Goal: Task Accomplishment & Management: Use online tool/utility

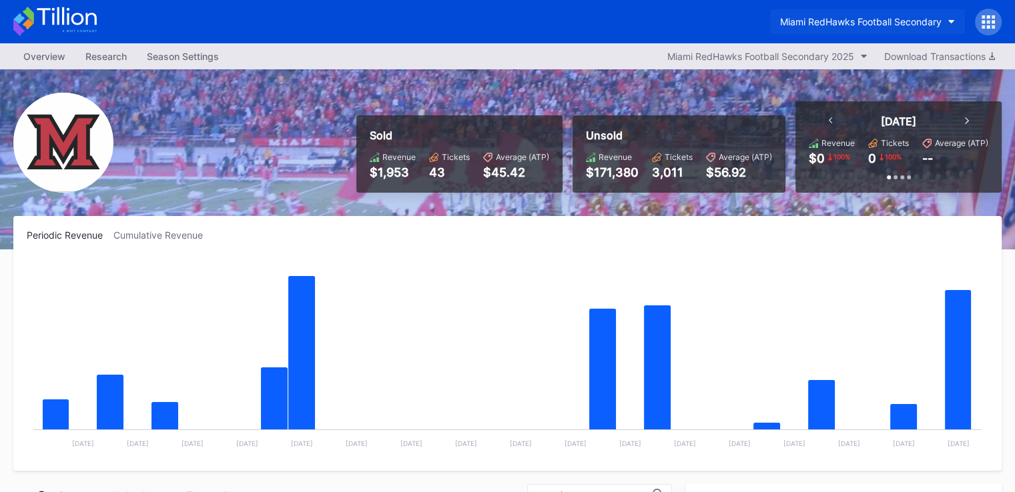
click at [800, 23] on div "Miami RedHawks Football Secondary" at bounding box center [860, 21] width 161 height 11
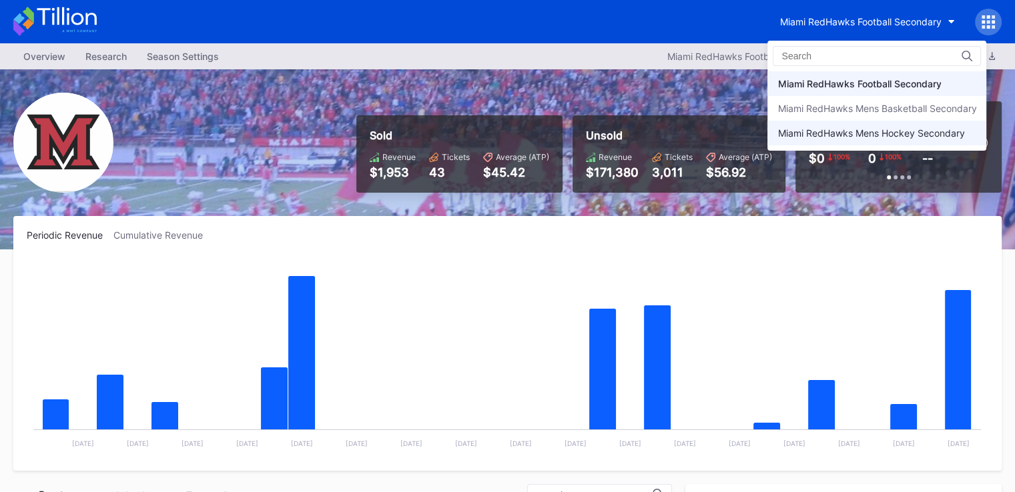
click at [813, 129] on div "Miami RedHawks Mens Hockey Secondary" at bounding box center [870, 132] width 187 height 11
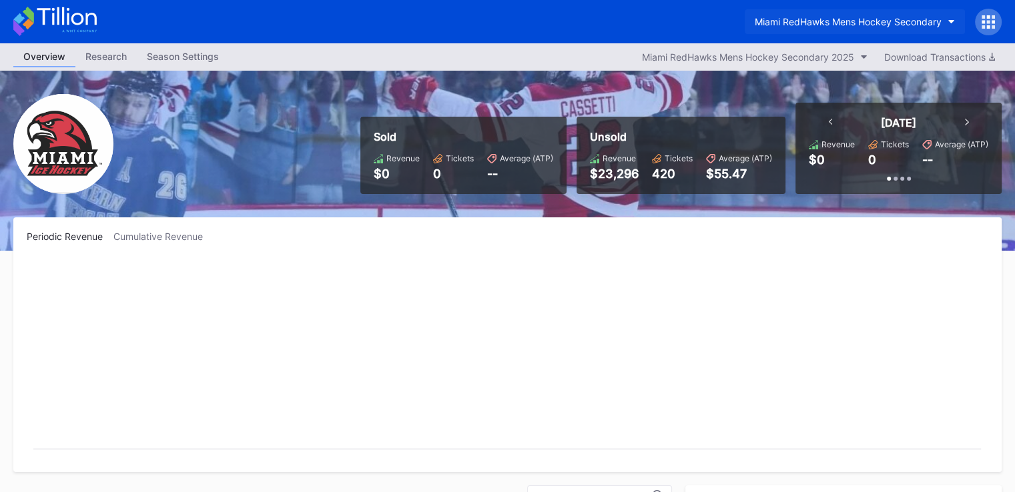
click at [839, 25] on div "Miami RedHawks Mens Hockey Secondary" at bounding box center [848, 21] width 187 height 11
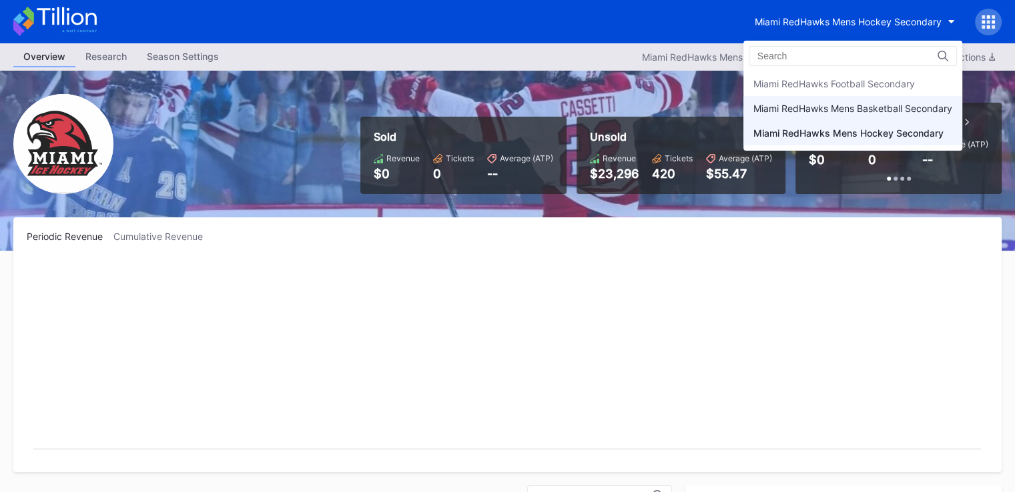
click at [857, 110] on div "Miami RedHawks Mens Basketball Secondary" at bounding box center [852, 108] width 199 height 11
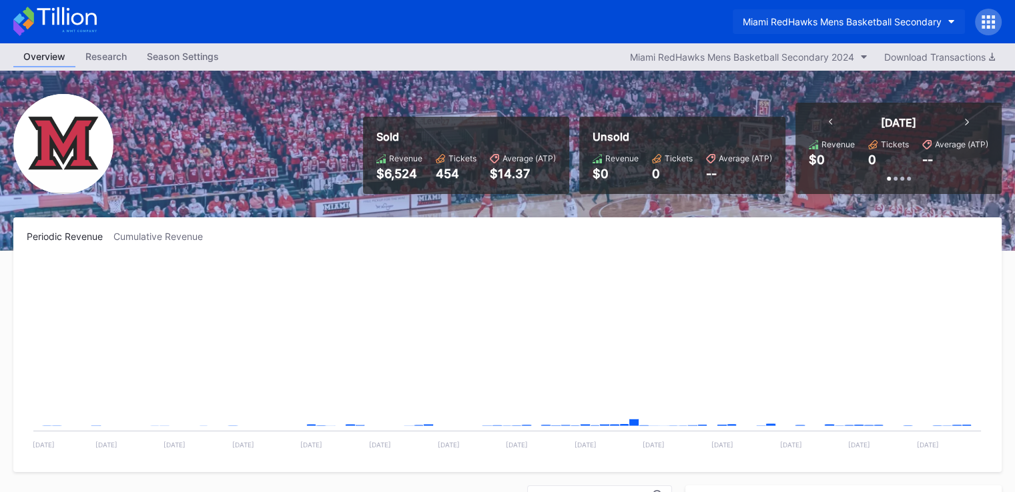
click at [817, 17] on div "Miami RedHawks Mens Basketball Secondary" at bounding box center [842, 21] width 199 height 11
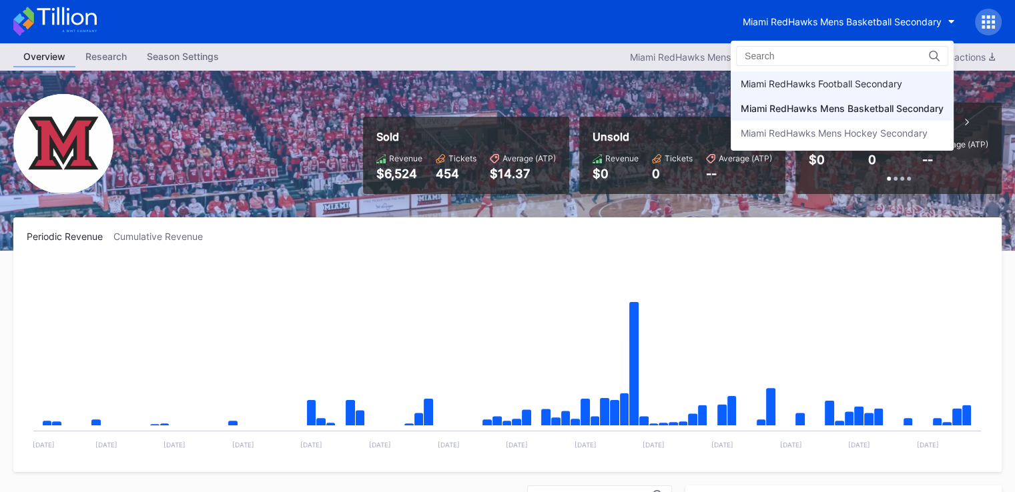
click at [840, 79] on div "Miami RedHawks Football Secondary" at bounding box center [821, 83] width 161 height 11
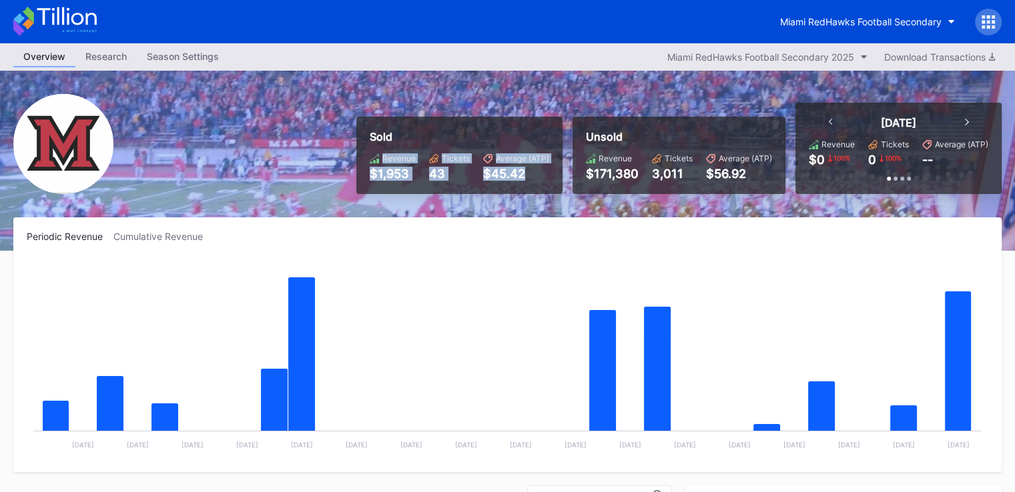
drag, startPoint x: 374, startPoint y: 159, endPoint x: 539, endPoint y: 179, distance: 166.6
click at [539, 179] on div "Revenue $1,953 Tickets 43 Average (ATP) $45.42" at bounding box center [459, 166] width 179 height 27
click at [539, 179] on div "$45.42" at bounding box center [516, 174] width 66 height 14
drag, startPoint x: 430, startPoint y: 177, endPoint x: 461, endPoint y: 177, distance: 30.7
click at [461, 177] on div "43" at bounding box center [449, 174] width 41 height 14
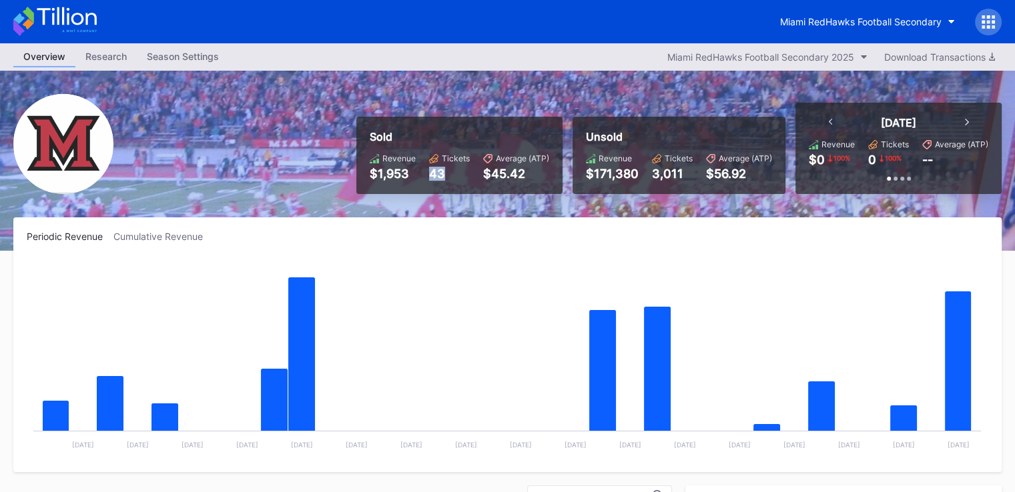
click at [466, 177] on div "43" at bounding box center [449, 174] width 41 height 14
drag, startPoint x: 482, startPoint y: 172, endPoint x: 534, endPoint y: 178, distance: 52.4
click at [532, 178] on div "Revenue $1,953 Tickets 43 Average (ATP) $45.42" at bounding box center [459, 166] width 179 height 27
click at [535, 177] on div "$45.42" at bounding box center [516, 174] width 66 height 14
click at [779, 65] on div "Overview Research Season Settings Miami RedHawks Football Secondary 2025 Downlo…" at bounding box center [507, 56] width 1015 height 27
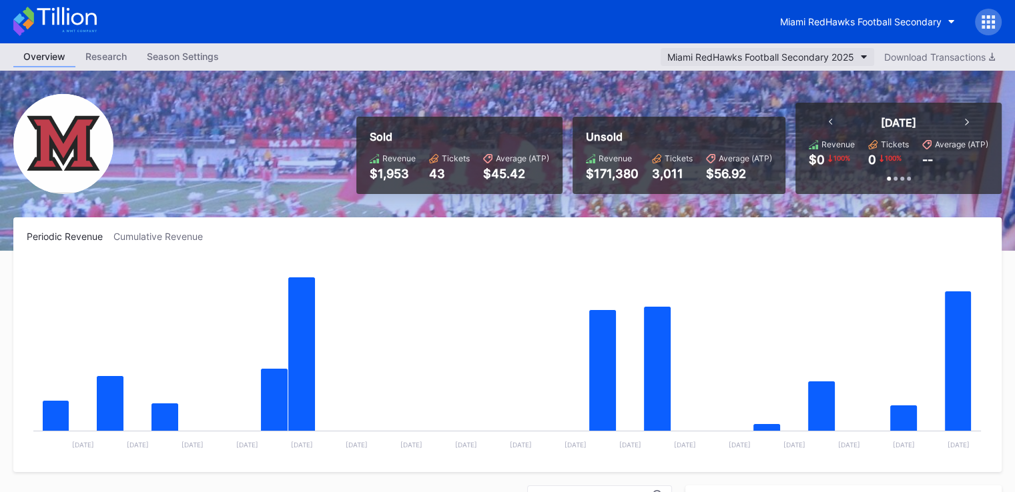
click at [811, 48] on button "Miami RedHawks Football Secondary 2025" at bounding box center [768, 57] width 214 height 18
click at [830, 22] on div "Miami RedHawks Football Secondary" at bounding box center [860, 21] width 161 height 11
click at [737, 59] on div "Miami RedHawks Football Secondary 2025" at bounding box center [760, 56] width 187 height 11
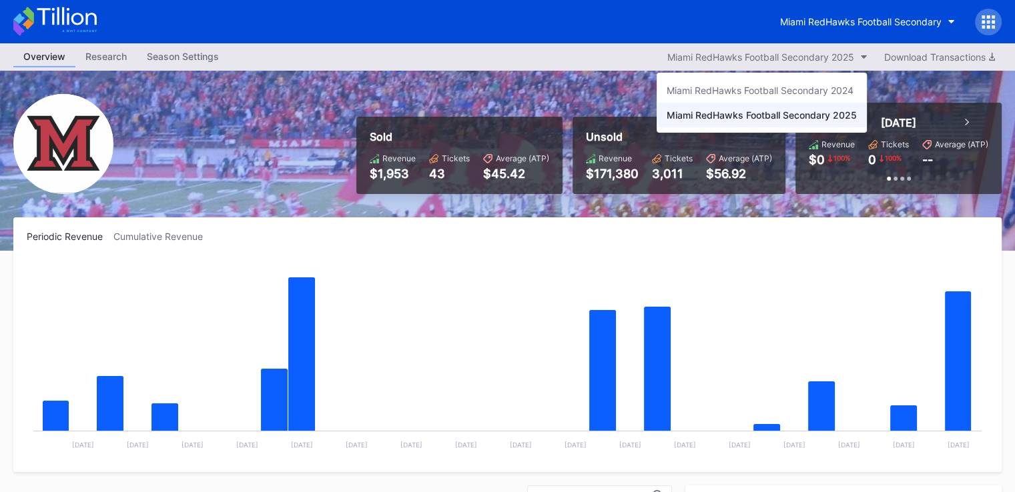
click at [805, 82] on div "Miami RedHawks Football Secondary 2024" at bounding box center [762, 90] width 210 height 25
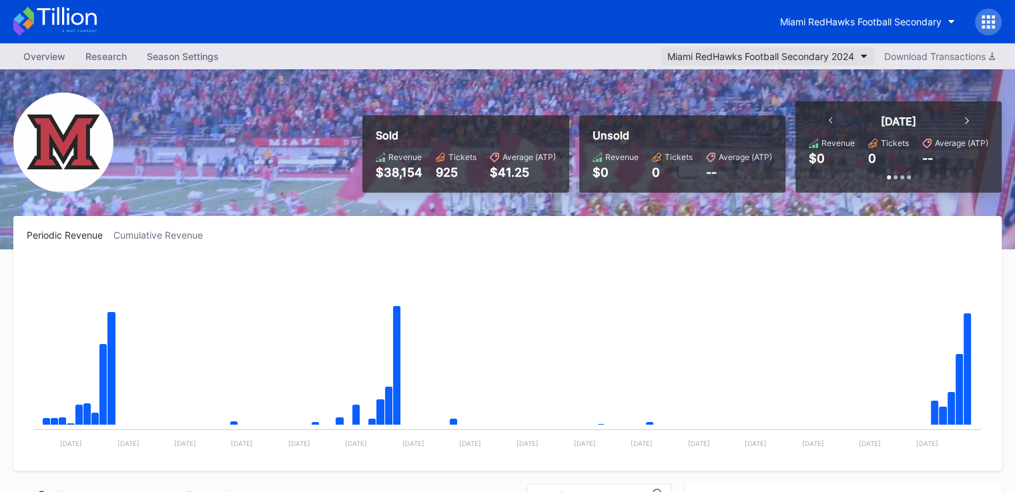
click at [793, 57] on div "Miami RedHawks Football Secondary 2024" at bounding box center [760, 56] width 187 height 11
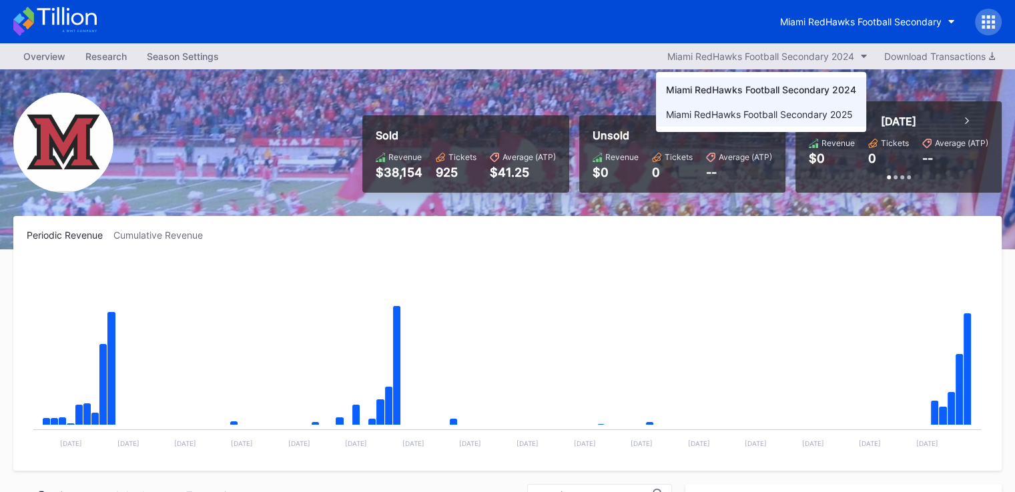
click at [775, 122] on div "Miami RedHawks Football Secondary 2025" at bounding box center [761, 114] width 210 height 25
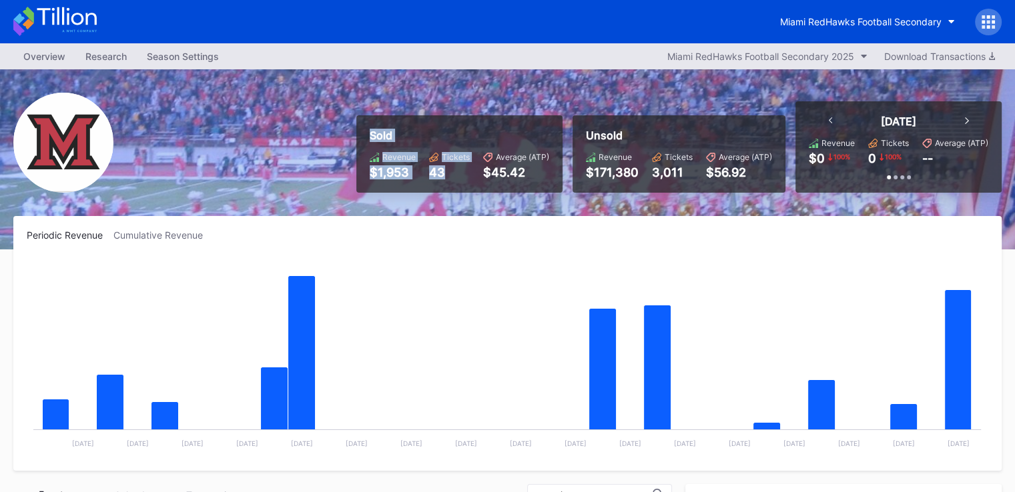
drag, startPoint x: 367, startPoint y: 131, endPoint x: 462, endPoint y: 176, distance: 105.1
click at [462, 176] on div "Sold Revenue $1,953 Tickets 43 Average (ATP) $45.42" at bounding box center [459, 153] width 206 height 77
click at [462, 175] on div "43" at bounding box center [449, 172] width 41 height 14
click at [429, 172] on div "Revenue $1,953 Tickets 43 Average (ATP) $45.42" at bounding box center [459, 165] width 179 height 27
click at [430, 172] on div "43" at bounding box center [449, 172] width 41 height 14
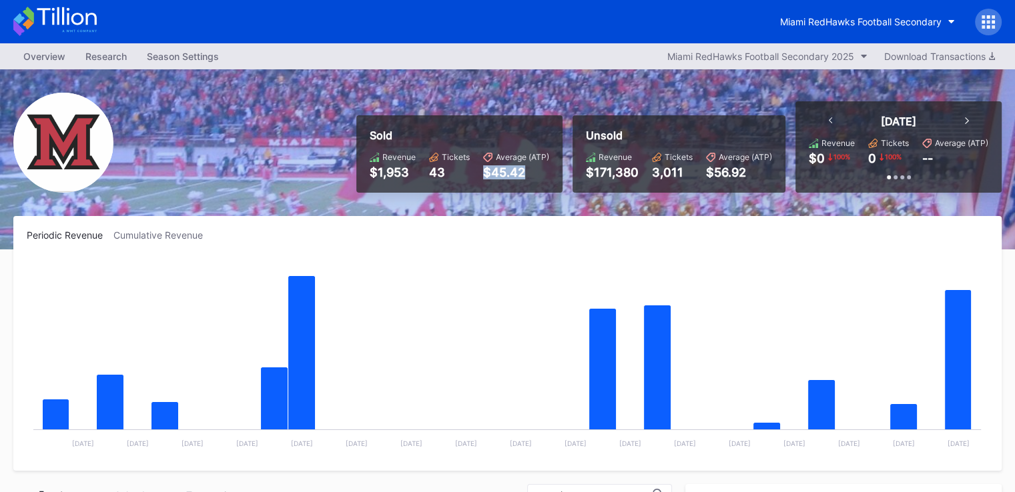
drag, startPoint x: 480, startPoint y: 163, endPoint x: 526, endPoint y: 167, distance: 46.2
click at [526, 167] on div "Revenue $1,953 Tickets 43 Average (ATP) $45.42" at bounding box center [459, 165] width 179 height 27
click at [536, 150] on div "Sold Revenue $1,953 Tickets 43 Average (ATP) $45.42" at bounding box center [459, 153] width 206 height 77
drag, startPoint x: 530, startPoint y: 172, endPoint x: 463, endPoint y: 147, distance: 71.8
click at [463, 147] on div "Sold Revenue $1,953 Tickets 43 Average (ATP) $45.42" at bounding box center [459, 153] width 206 height 77
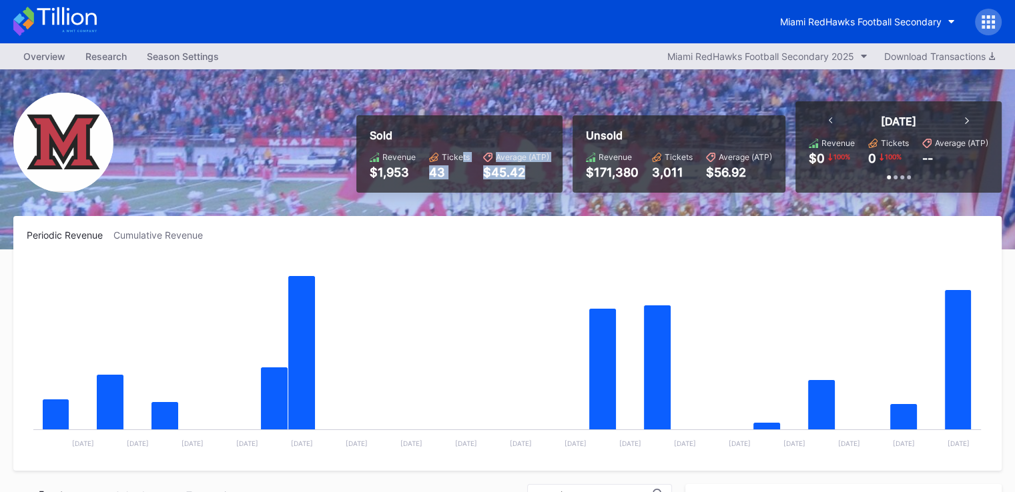
click at [483, 163] on div "Average (ATP) $45.42" at bounding box center [516, 165] width 66 height 27
click at [785, 58] on div "Miami RedHawks Football Secondary 2025" at bounding box center [760, 56] width 187 height 11
click at [801, 27] on button "Miami RedHawks Football Secondary" at bounding box center [867, 21] width 195 height 25
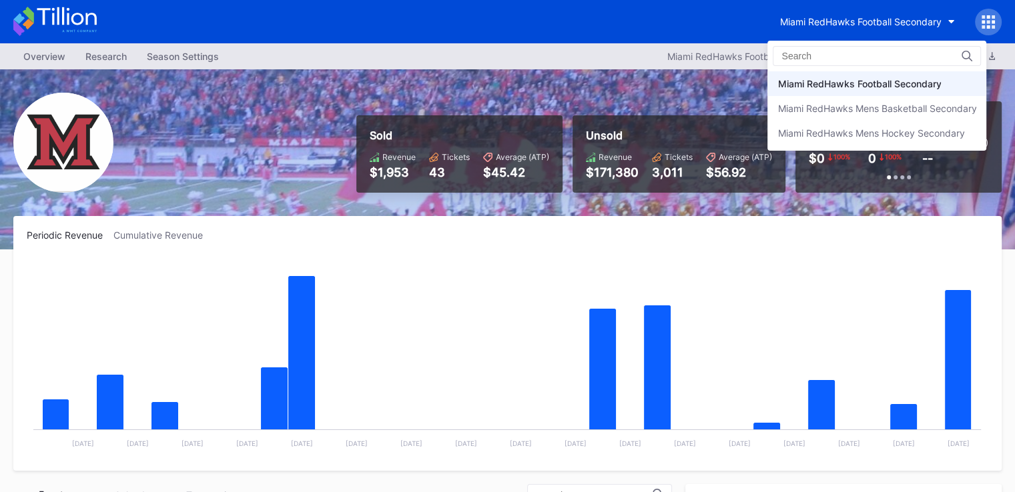
click at [819, 139] on div "Miami RedHawks Mens Hockey Secondary" at bounding box center [876, 133] width 219 height 25
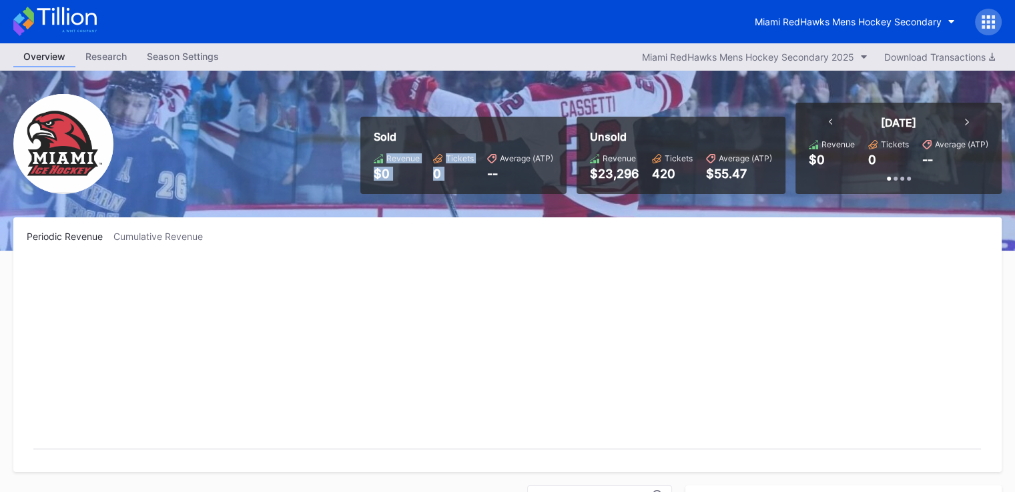
drag, startPoint x: 468, startPoint y: 163, endPoint x: 356, endPoint y: 134, distance: 115.9
click at [356, 138] on div "Sold Revenue $0 Tickets 0 Average (ATP) -- Unsold Revenue $23,296 Tickets 420 A…" at bounding box center [675, 148] width 651 height 91
click at [356, 134] on div "Sold Revenue $0 Tickets 0 Average (ATP) -- Unsold Revenue $23,296 Tickets 420 A…" at bounding box center [675, 148] width 651 height 91
click at [786, 23] on div "Miami RedHawks Mens Hockey Secondary" at bounding box center [848, 21] width 187 height 11
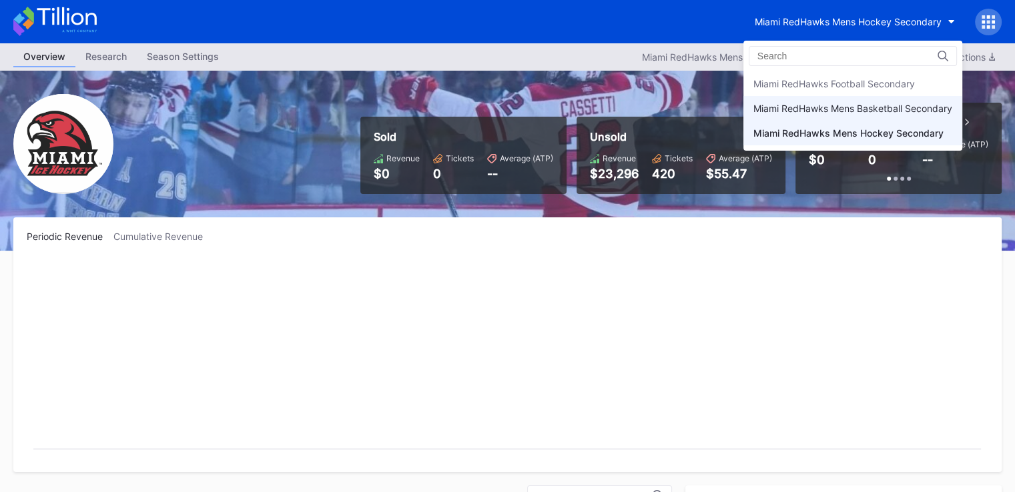
click at [821, 113] on div "Miami RedHawks Mens Basketball Secondary" at bounding box center [852, 108] width 199 height 11
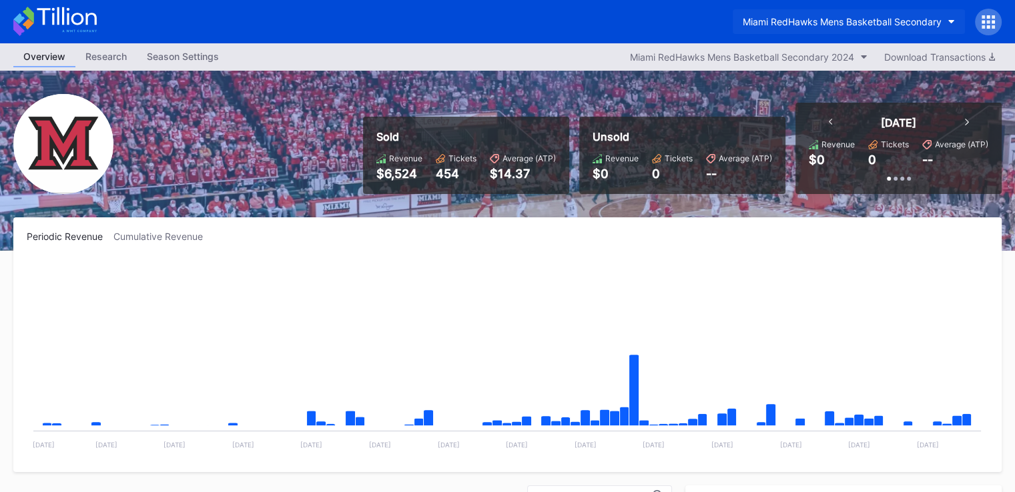
click at [822, 21] on div "Miami RedHawks Mens Basketball Secondary" at bounding box center [842, 21] width 199 height 11
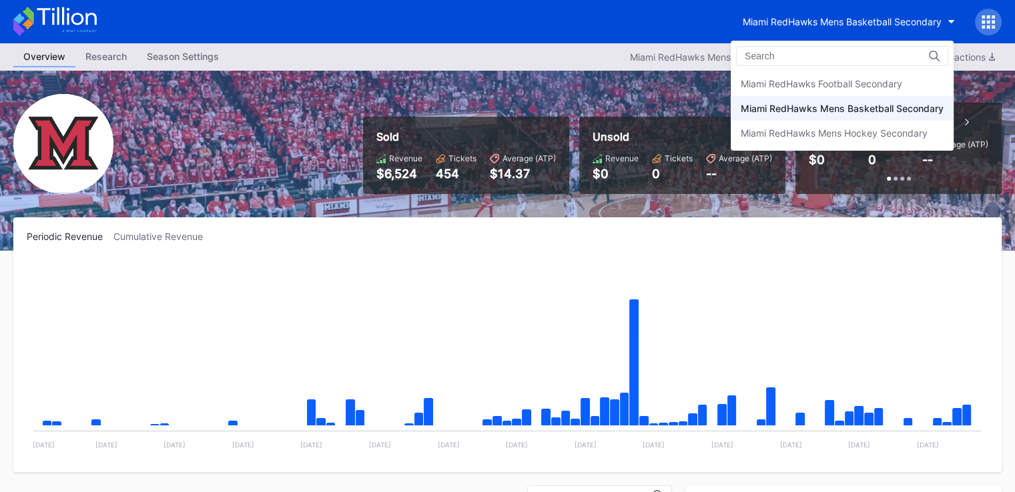
click at [832, 86] on div "Miami RedHawks Football Secondary" at bounding box center [821, 83] width 161 height 11
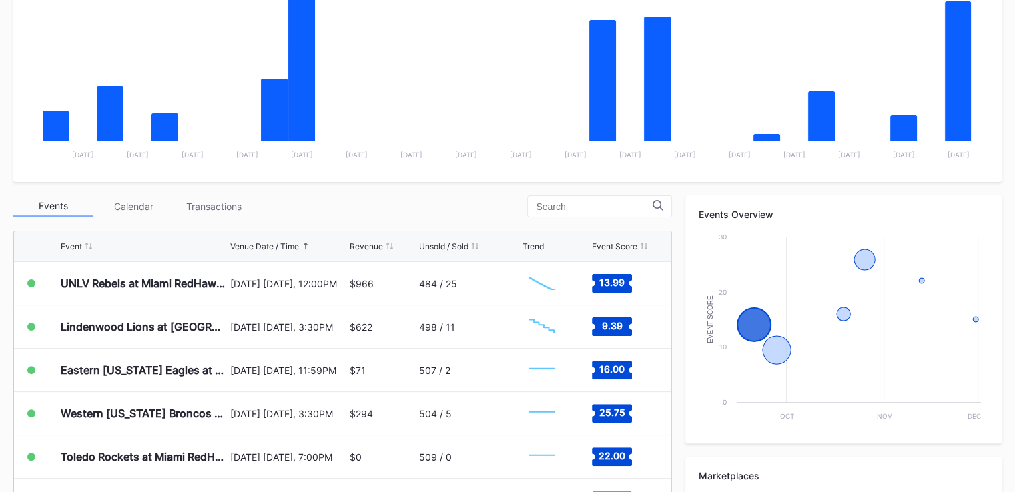
scroll to position [334, 0]
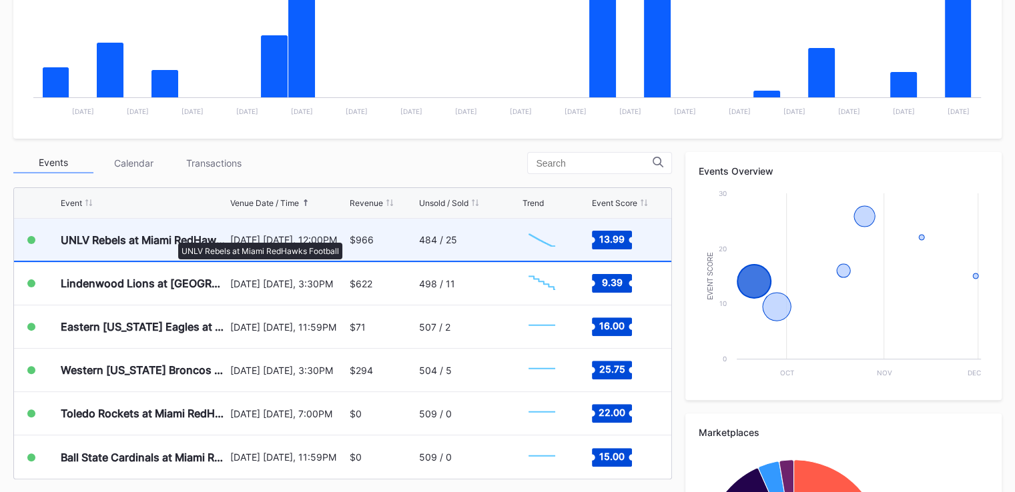
click at [171, 236] on div "UNLV Rebels at Miami RedHawks Football" at bounding box center [144, 240] width 166 height 13
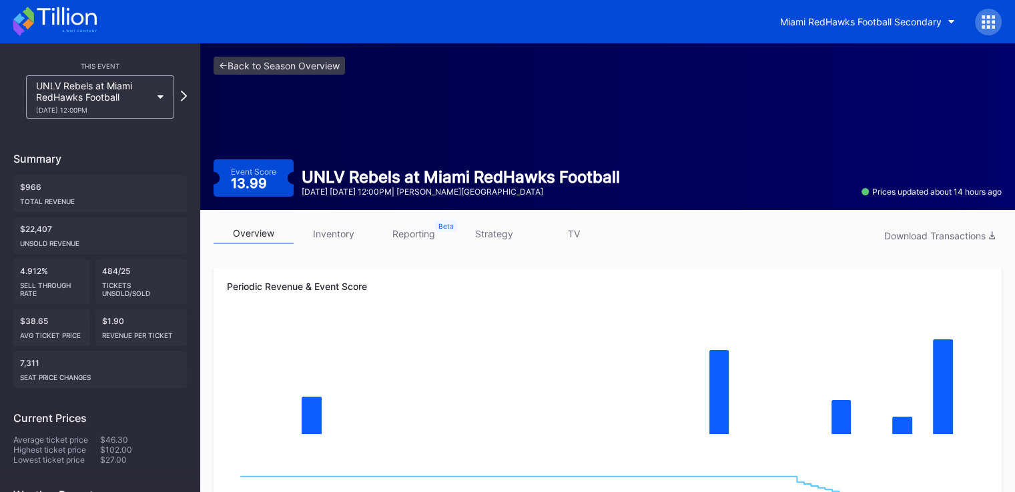
click at [332, 234] on link "inventory" at bounding box center [334, 234] width 80 height 21
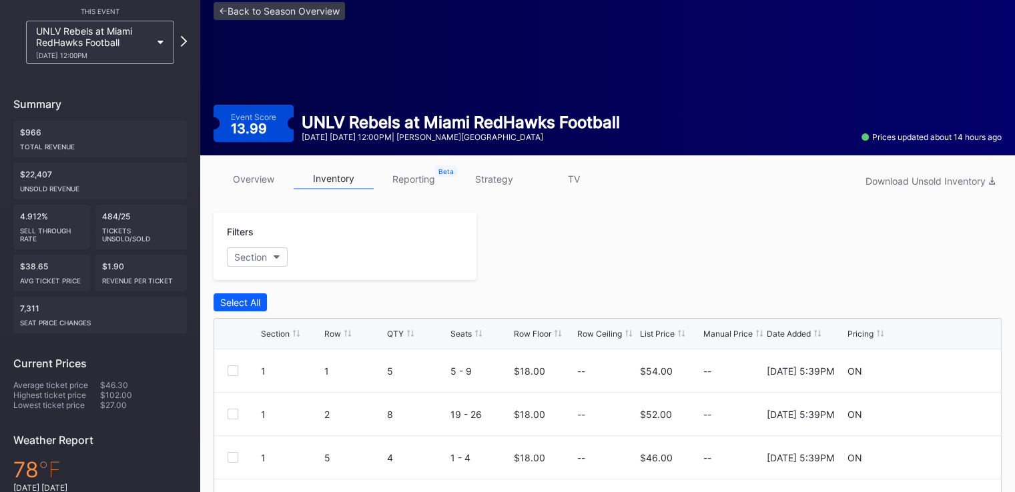
scroll to position [133, 0]
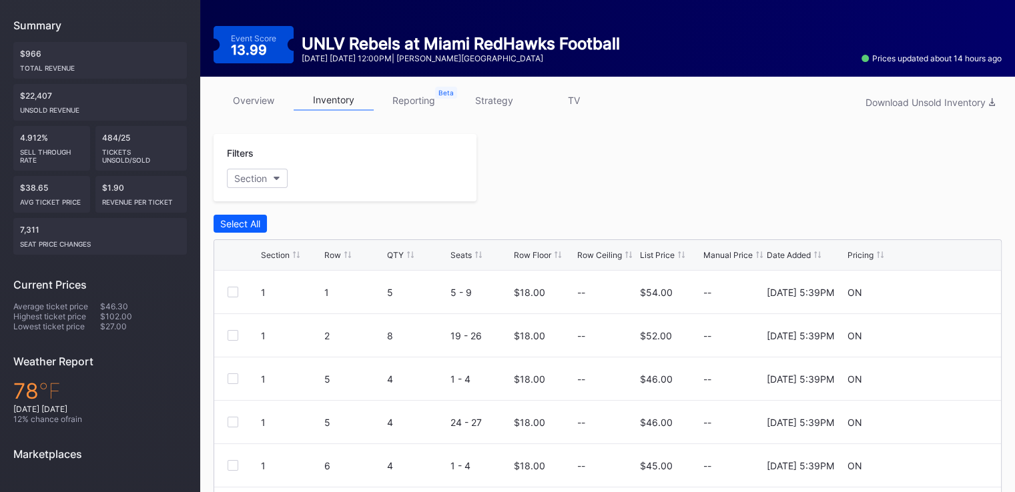
click at [490, 104] on link "strategy" at bounding box center [494, 100] width 80 height 21
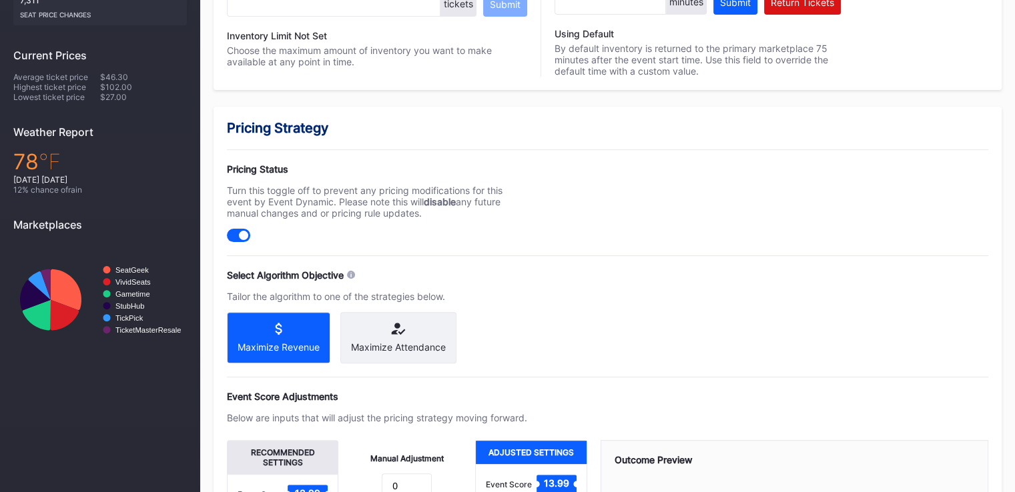
scroll to position [400, 0]
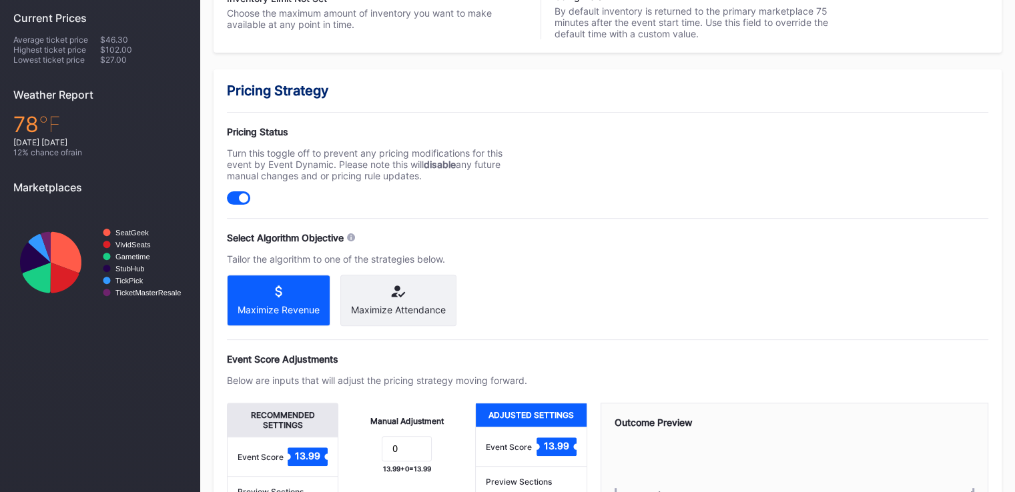
click at [438, 302] on div "Maximize Attendance" at bounding box center [398, 300] width 116 height 51
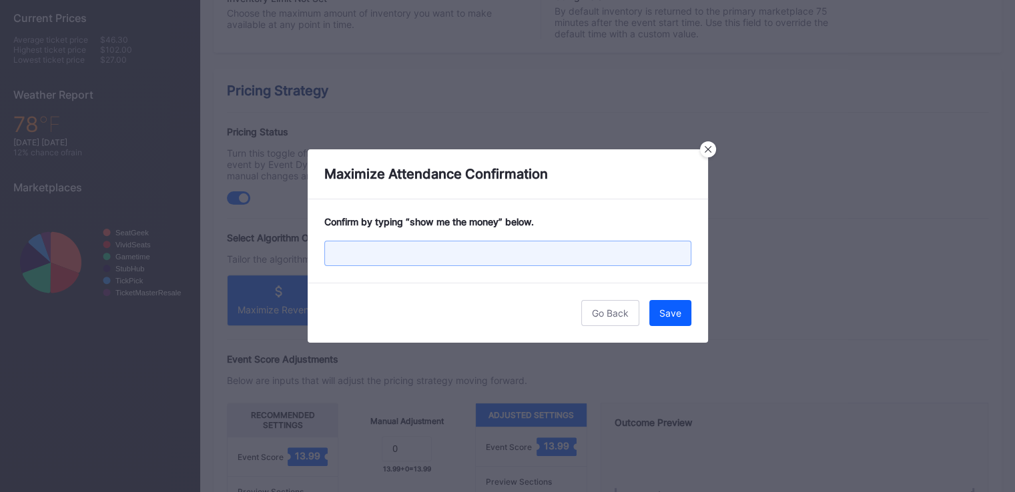
click at [411, 260] on input "text" at bounding box center [507, 253] width 367 height 25
type input "show me the money"
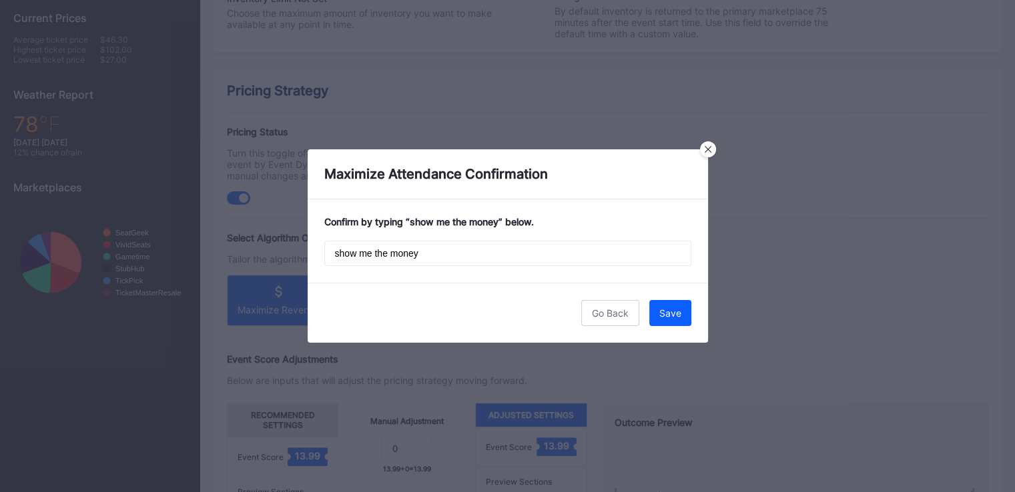
click at [671, 318] on button "Save" at bounding box center [670, 313] width 42 height 26
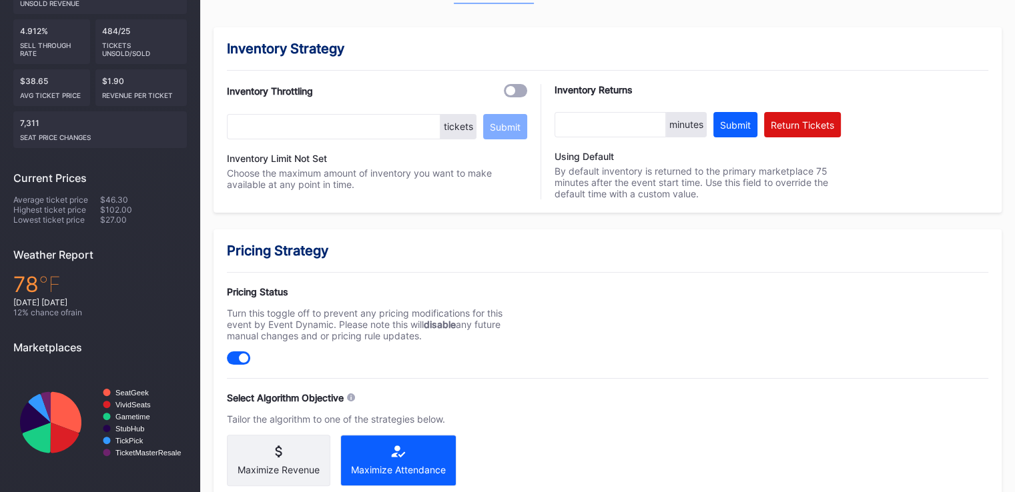
scroll to position [0, 0]
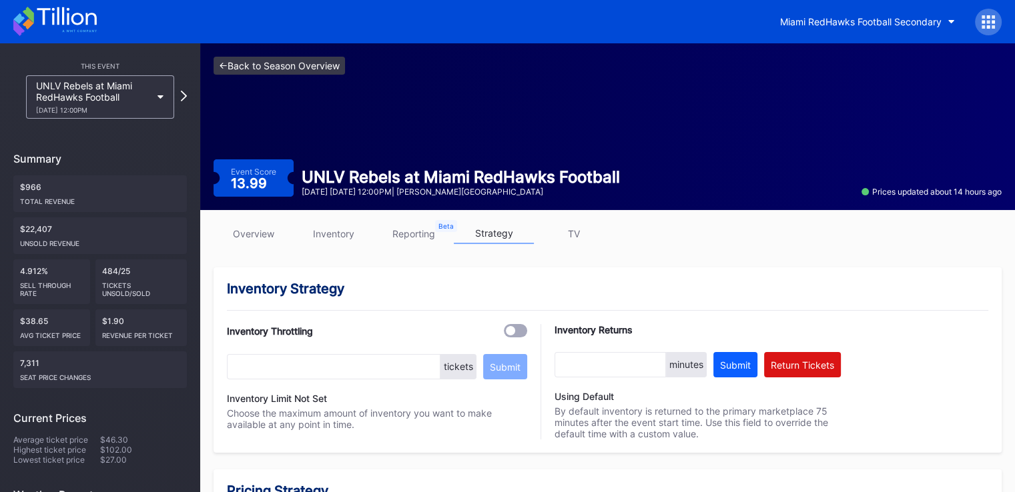
click at [226, 61] on link "<- Back to Season Overview" at bounding box center [279, 66] width 131 height 18
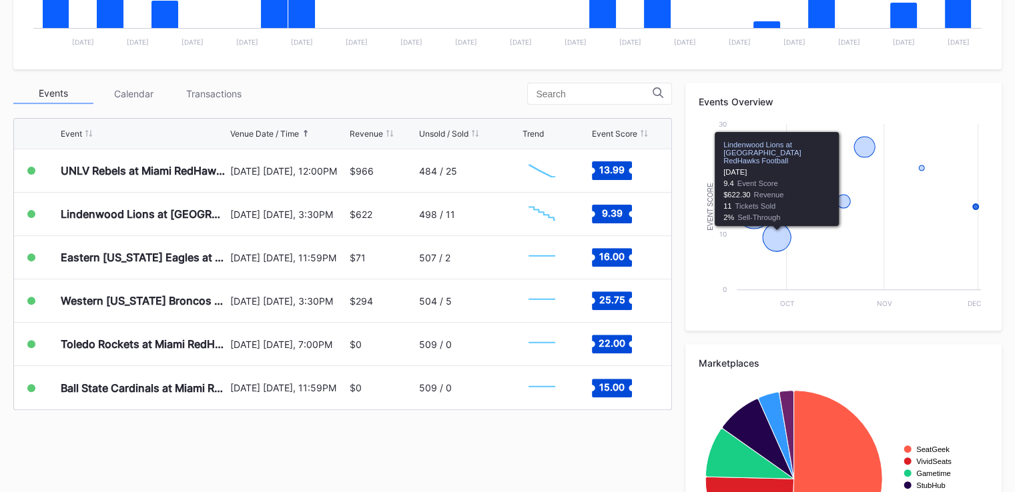
scroll to position [400, 0]
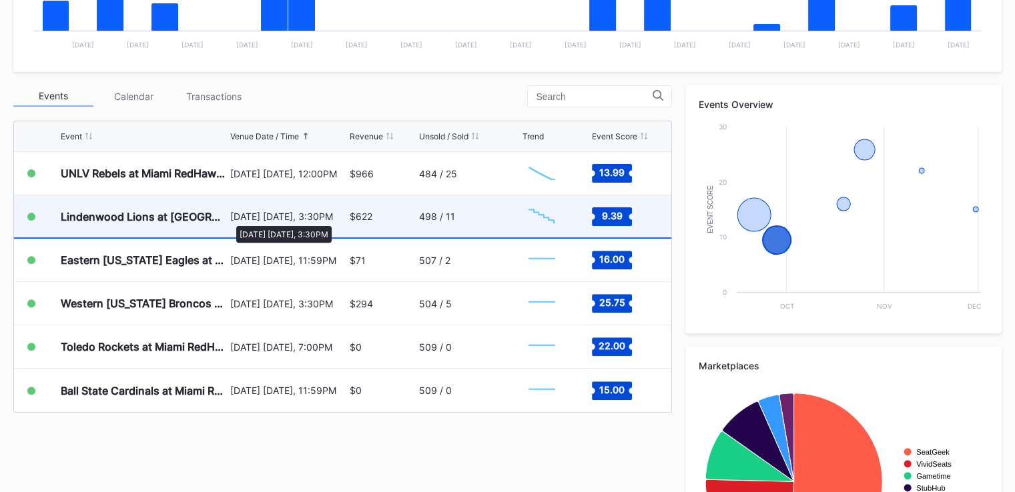
click at [230, 220] on div "[DATE] [DATE], 3:30PM" at bounding box center [288, 216] width 116 height 11
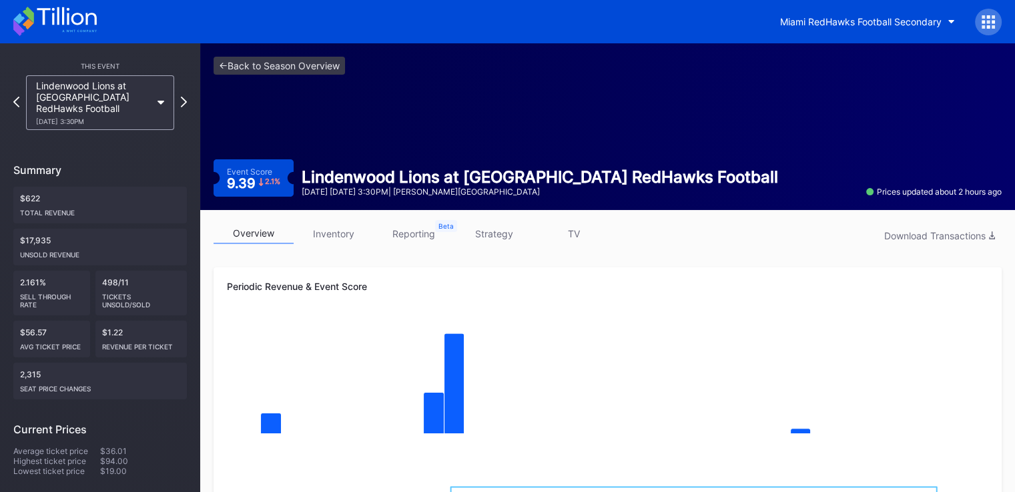
click at [494, 232] on link "strategy" at bounding box center [494, 234] width 80 height 21
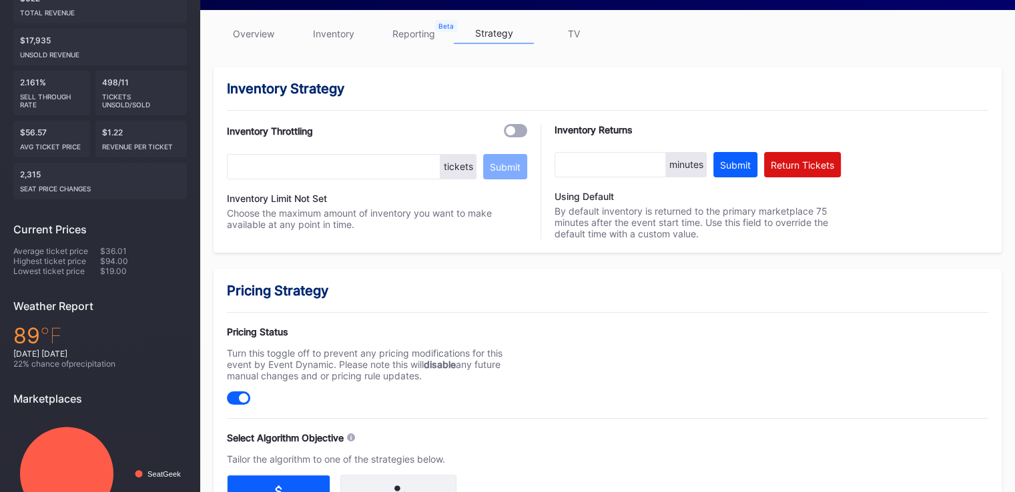
scroll to position [467, 0]
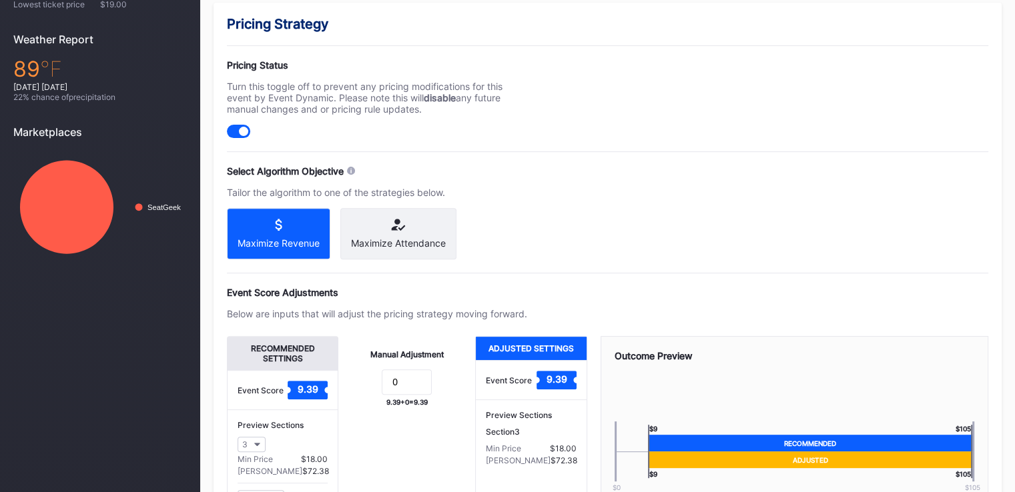
click at [405, 216] on div "Maximize Attendance" at bounding box center [398, 233] width 116 height 51
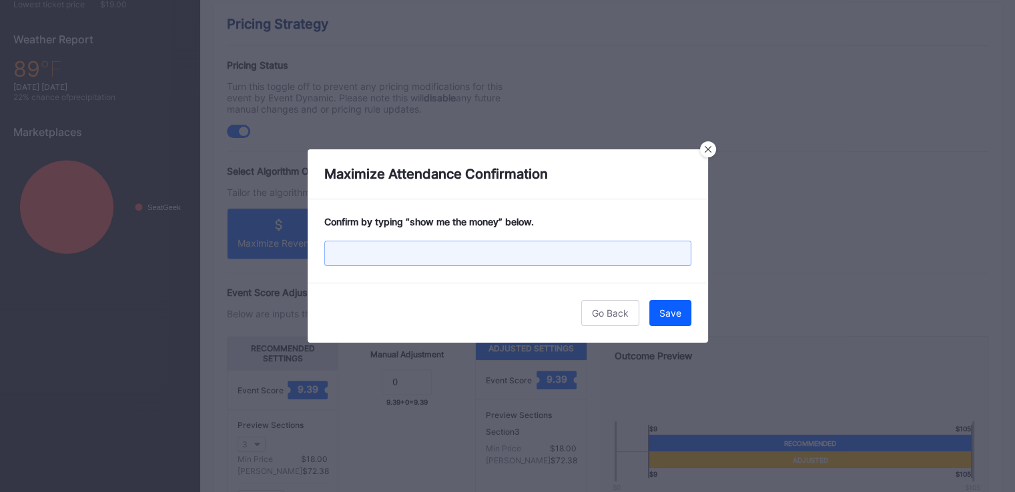
click at [484, 262] on input "text" at bounding box center [507, 253] width 367 height 25
type input "show me the money"
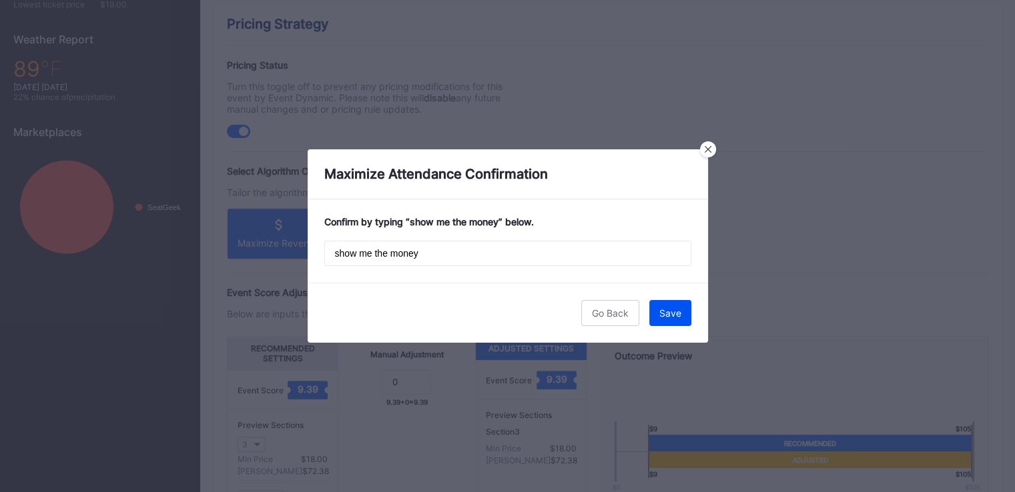
click at [668, 315] on div "Save" at bounding box center [670, 313] width 22 height 11
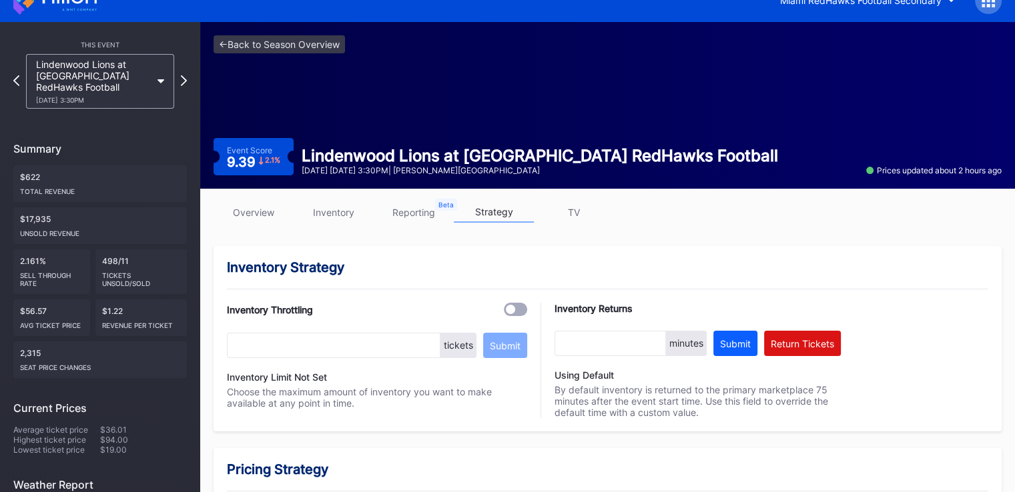
scroll to position [0, 0]
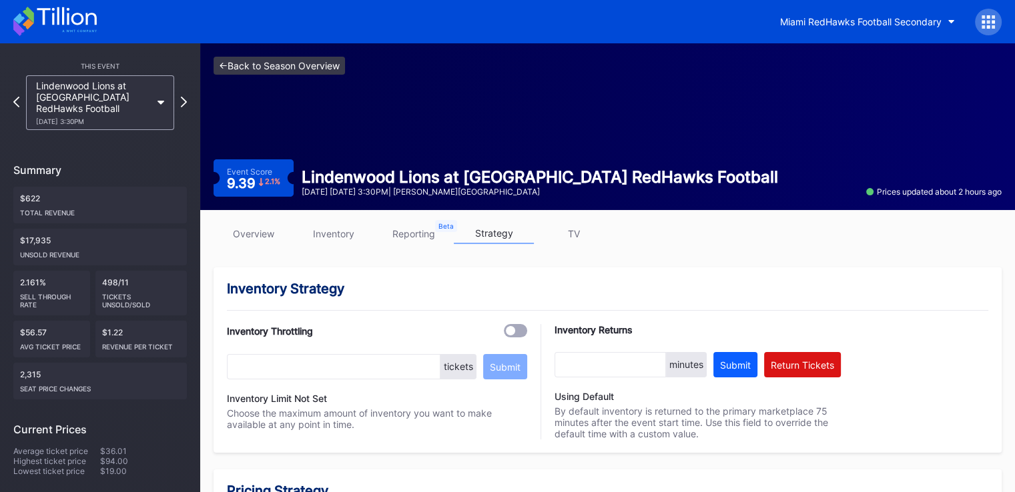
click at [231, 62] on link "<- Back to Season Overview" at bounding box center [279, 66] width 131 height 18
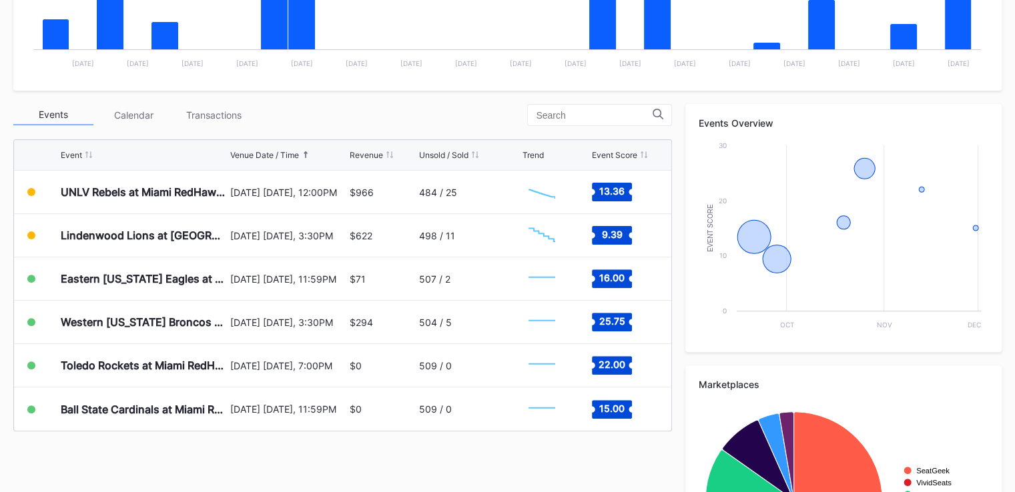
scroll to position [400, 0]
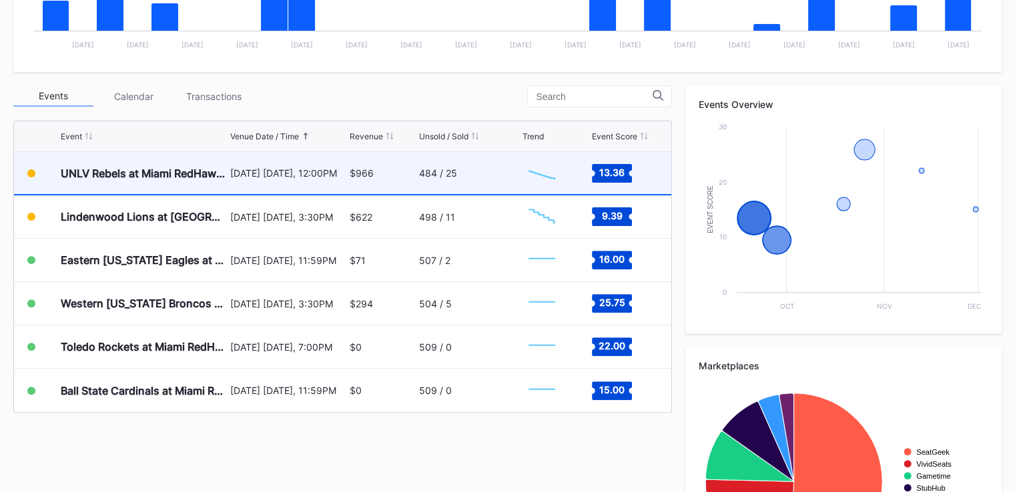
click at [475, 181] on div "484 / 25" at bounding box center [468, 173] width 99 height 42
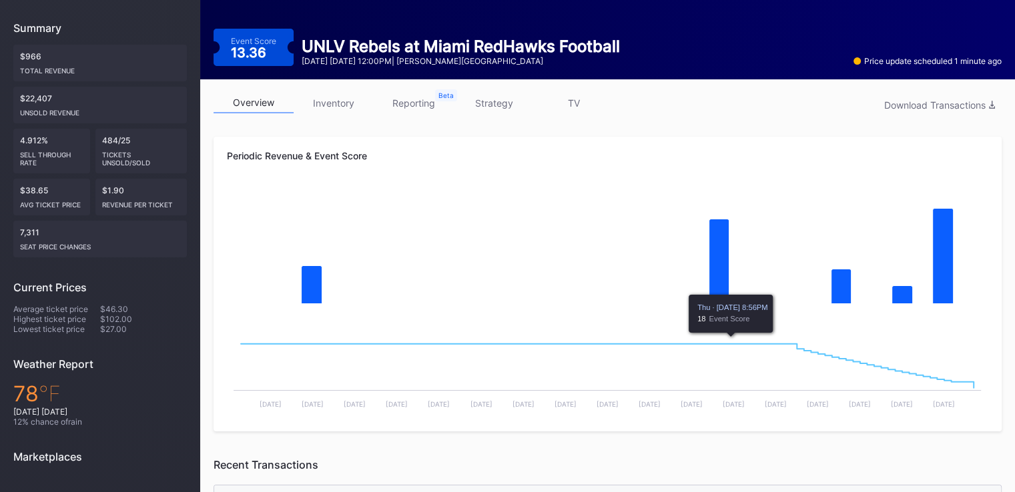
scroll to position [37, 0]
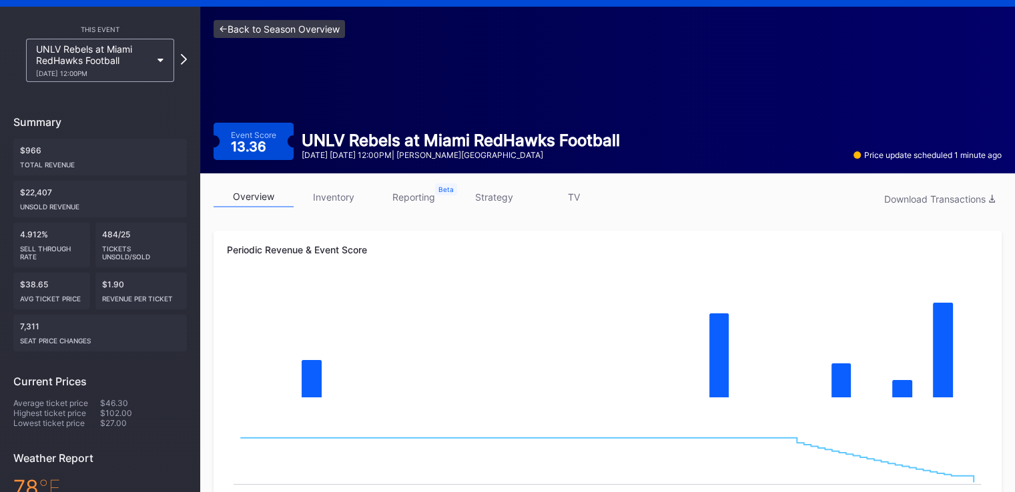
click at [248, 33] on link "<- Back to Season Overview" at bounding box center [279, 29] width 131 height 18
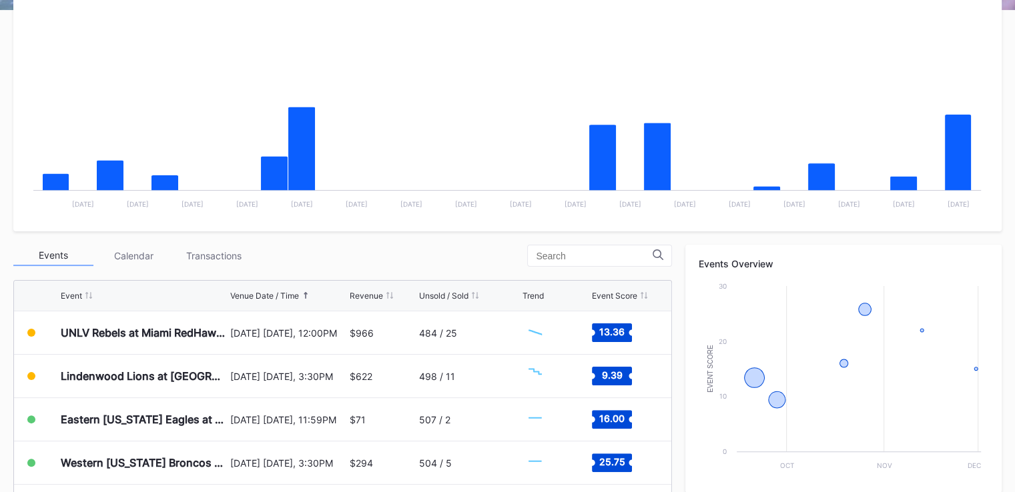
scroll to position [400, 0]
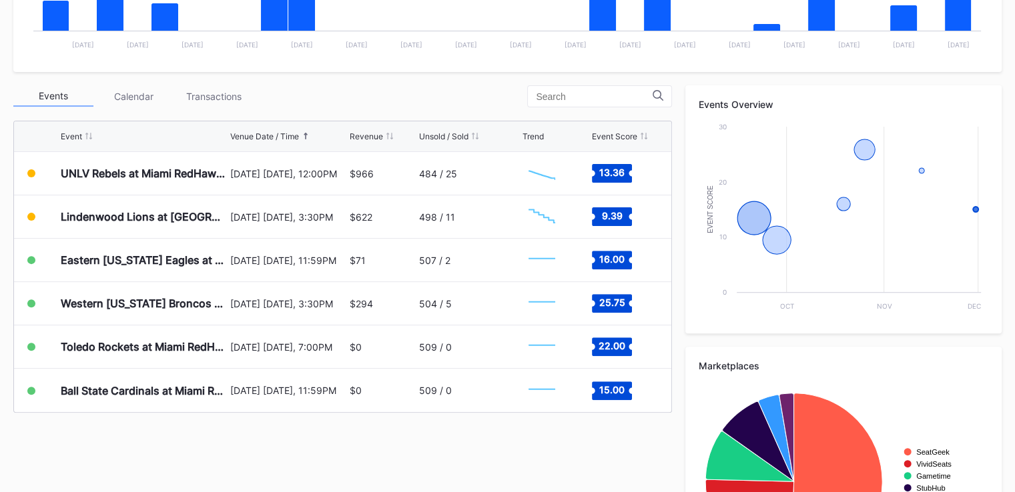
click at [350, 466] on div "Events Calendar Transactions Event Venue Date / Time Revenue Unsold / Sold Tren…" at bounding box center [507, 340] width 988 height 510
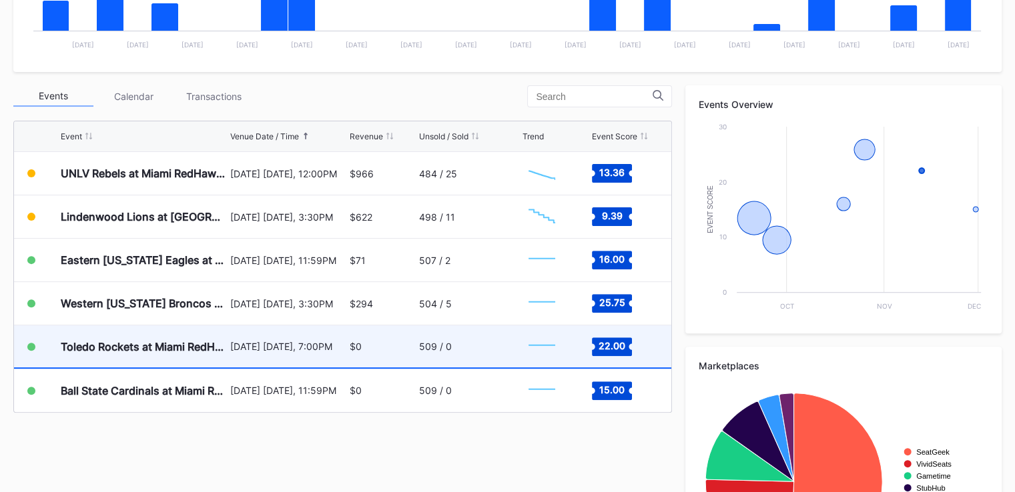
click at [299, 350] on div "[DATE] [DATE], 7:00PM" at bounding box center [288, 346] width 116 height 11
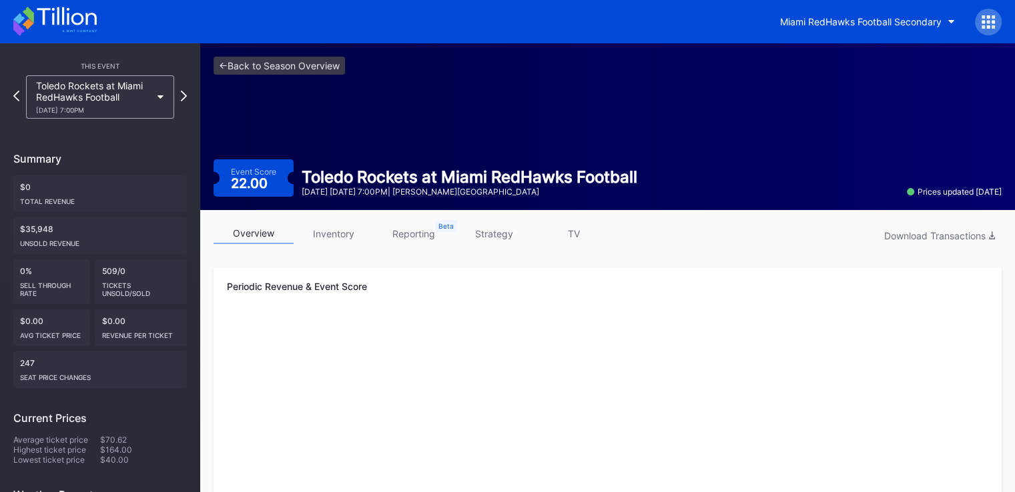
click at [492, 236] on link "strategy" at bounding box center [494, 234] width 80 height 21
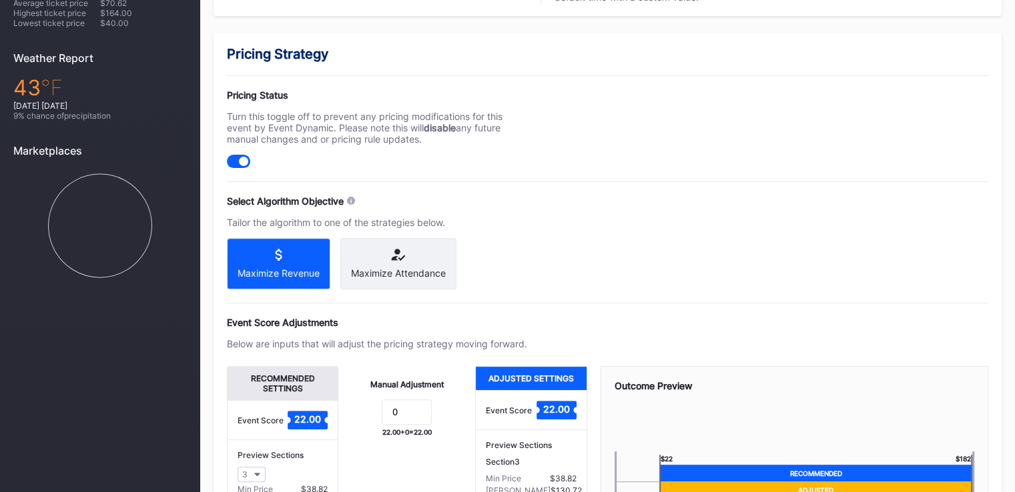
scroll to position [467, 0]
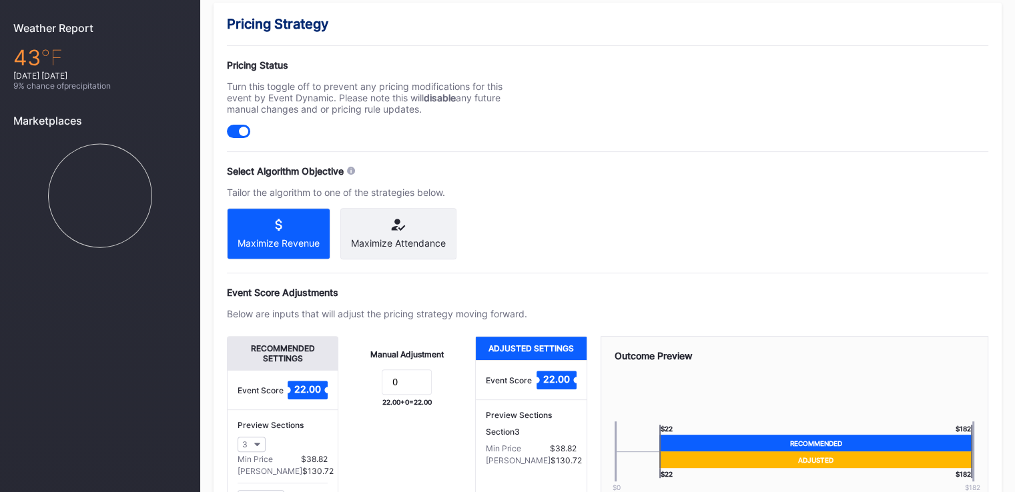
click at [389, 238] on div "Maximize Attendance" at bounding box center [398, 243] width 95 height 11
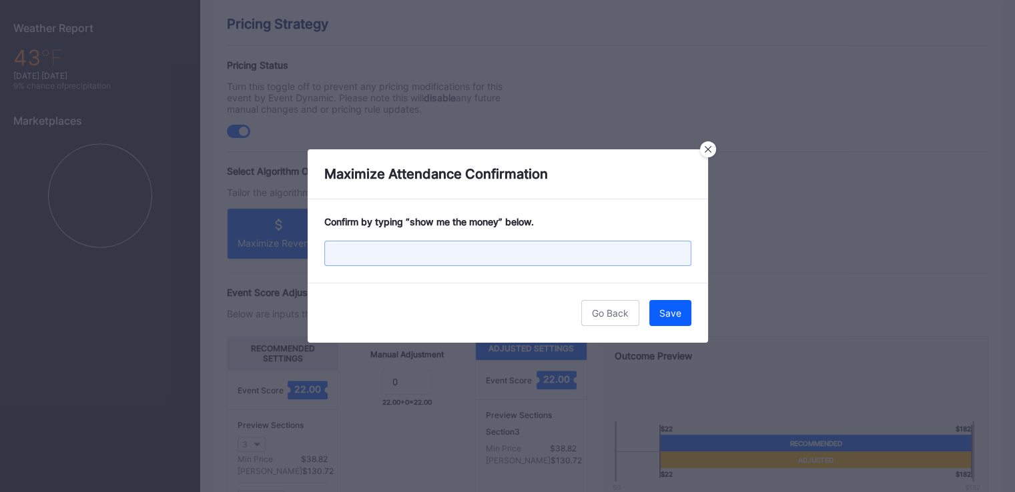
click at [522, 260] on input "text" at bounding box center [507, 253] width 367 height 25
type input "show me the money"
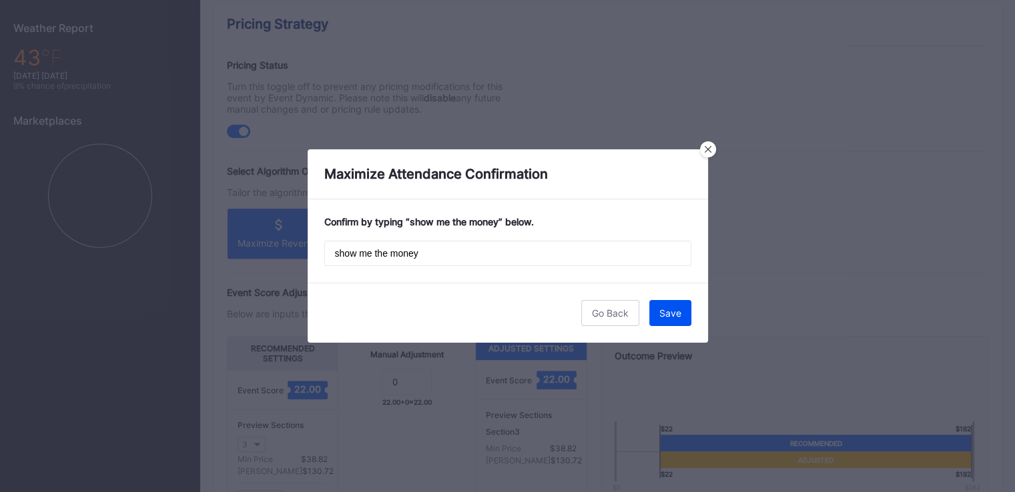
click at [676, 316] on div "Save" at bounding box center [670, 313] width 22 height 11
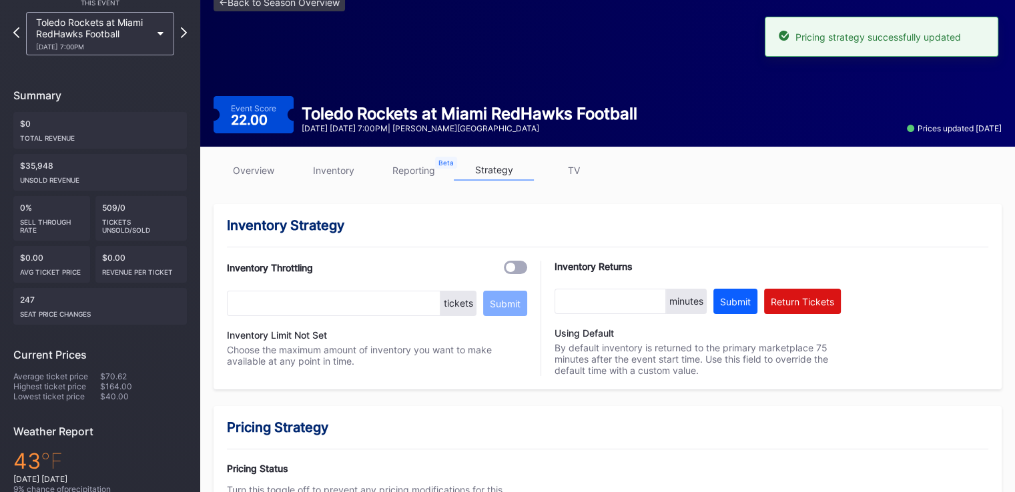
scroll to position [0, 0]
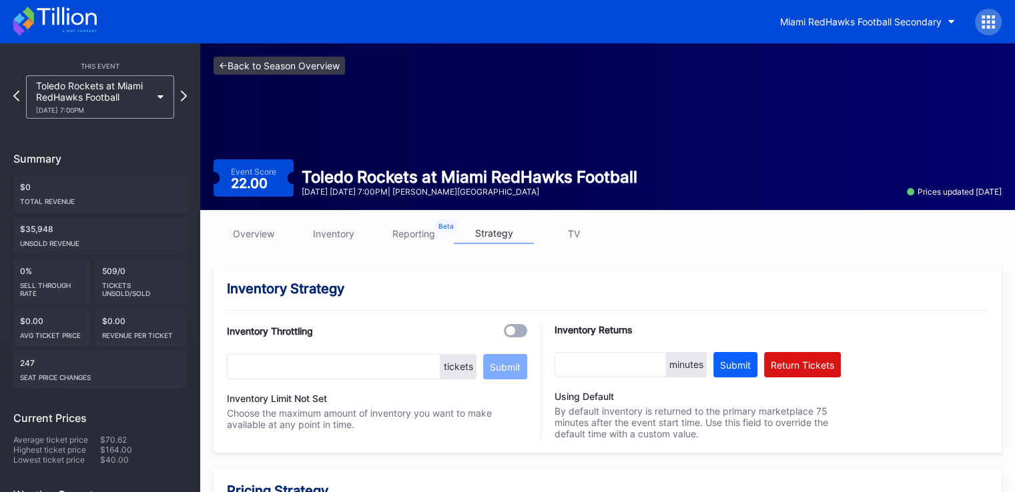
click at [223, 67] on link "<- Back to Season Overview" at bounding box center [279, 66] width 131 height 18
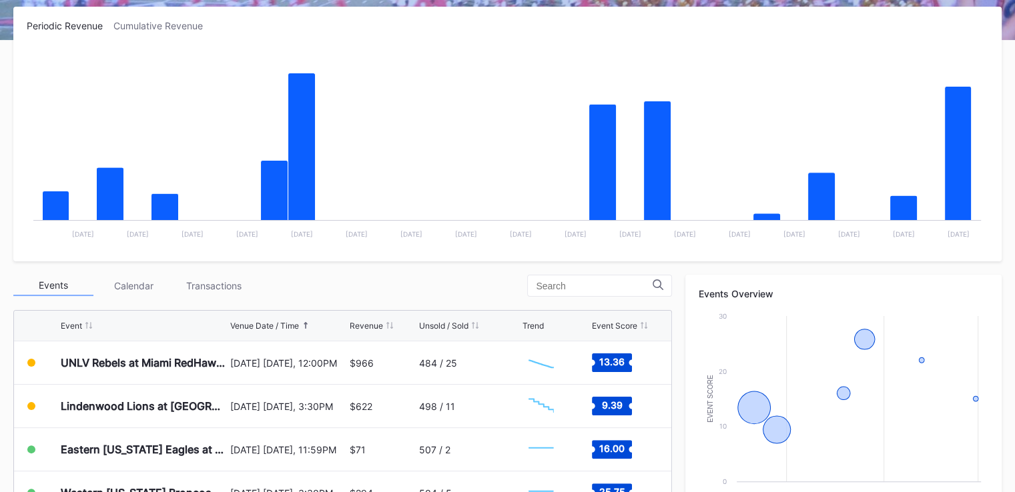
scroll to position [400, 0]
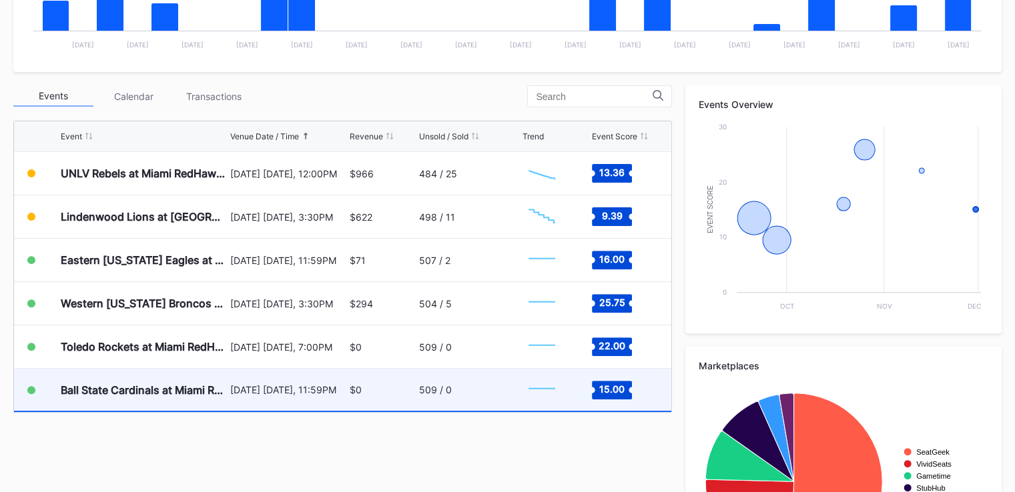
click at [254, 400] on div "[DATE] [DATE], 11:59PM" at bounding box center [288, 390] width 116 height 42
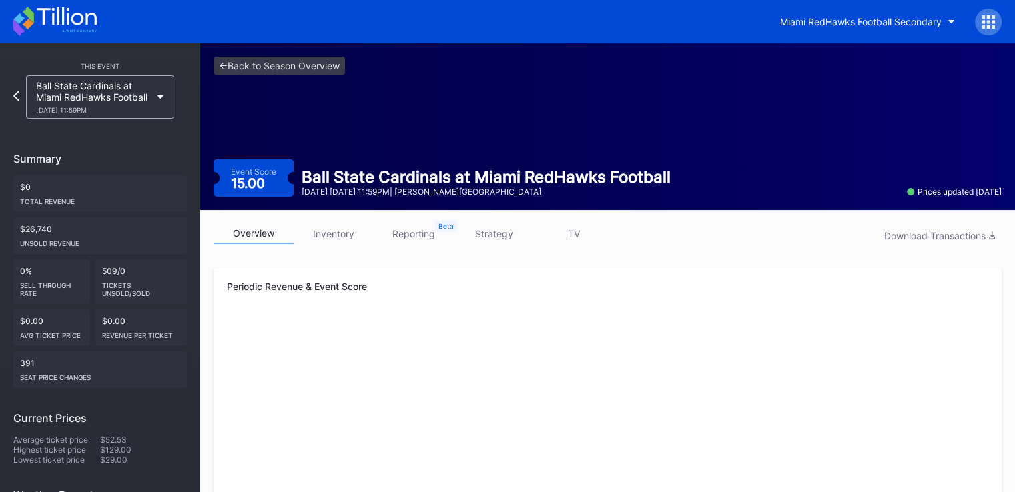
click at [496, 233] on link "strategy" at bounding box center [494, 234] width 80 height 21
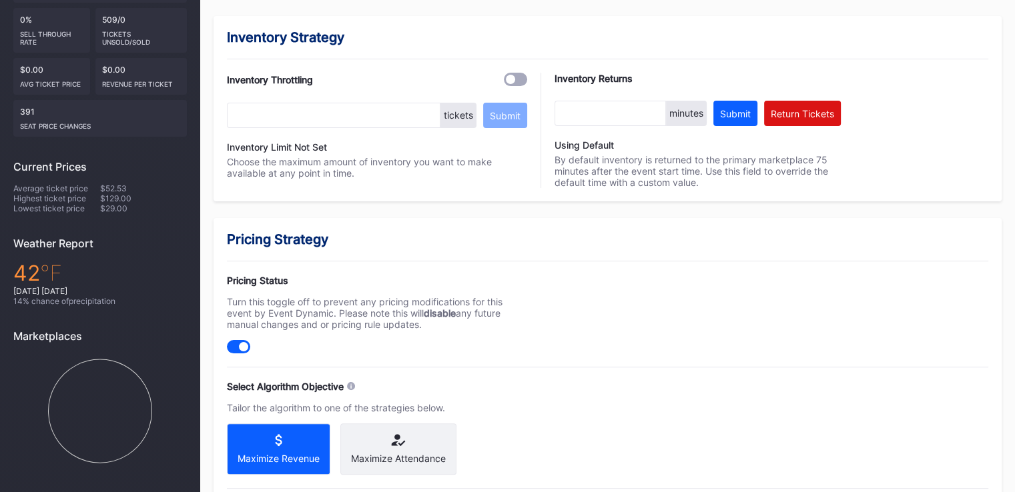
scroll to position [288, 0]
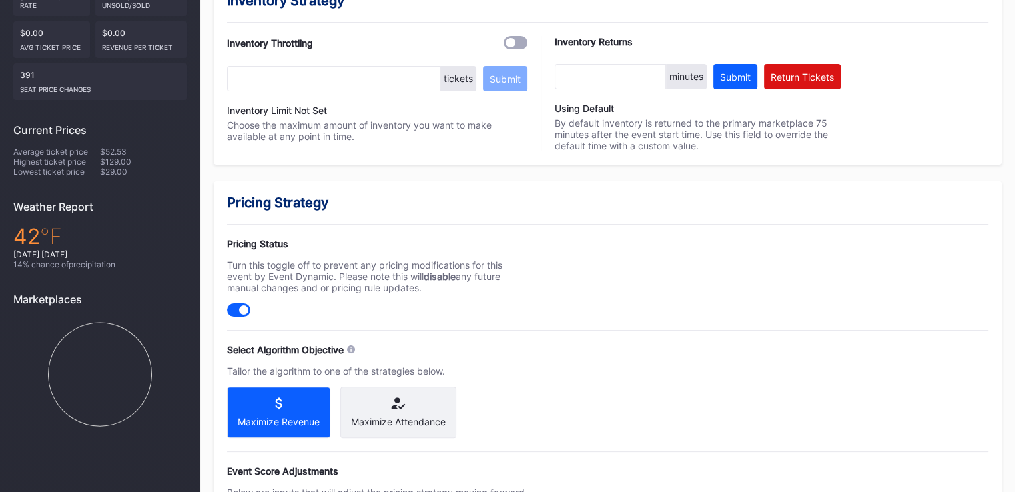
click at [387, 411] on div "Maximize Attendance" at bounding box center [398, 412] width 116 height 51
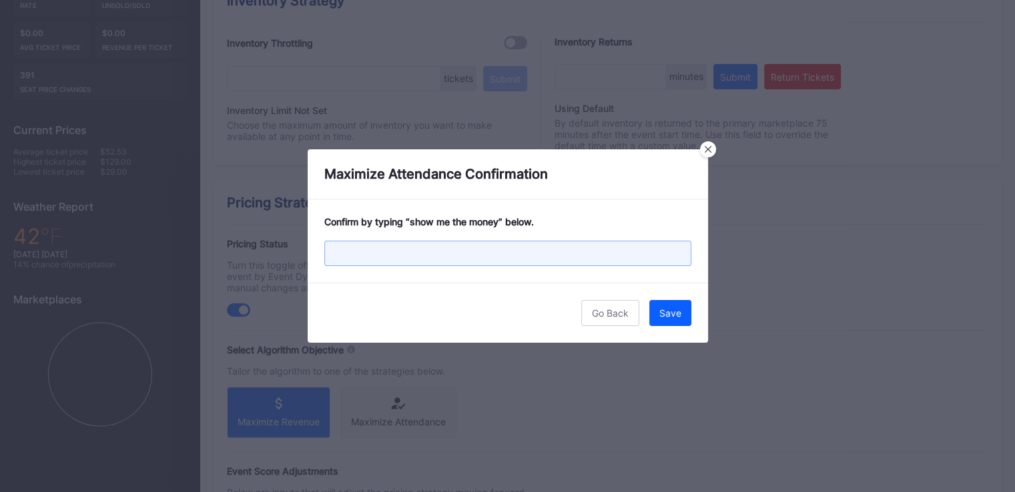
click at [424, 253] on input "text" at bounding box center [507, 253] width 367 height 25
type input "show me the money"
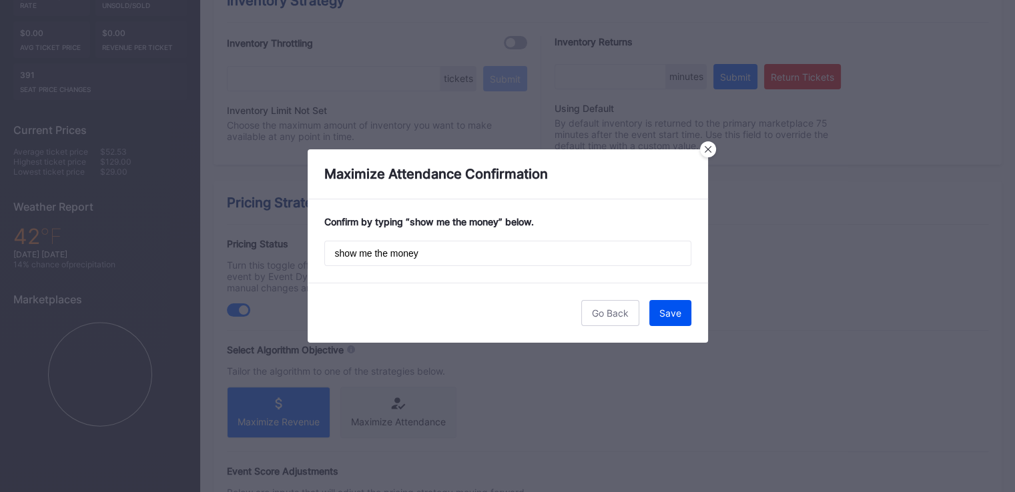
click at [663, 312] on div "Save" at bounding box center [670, 313] width 22 height 11
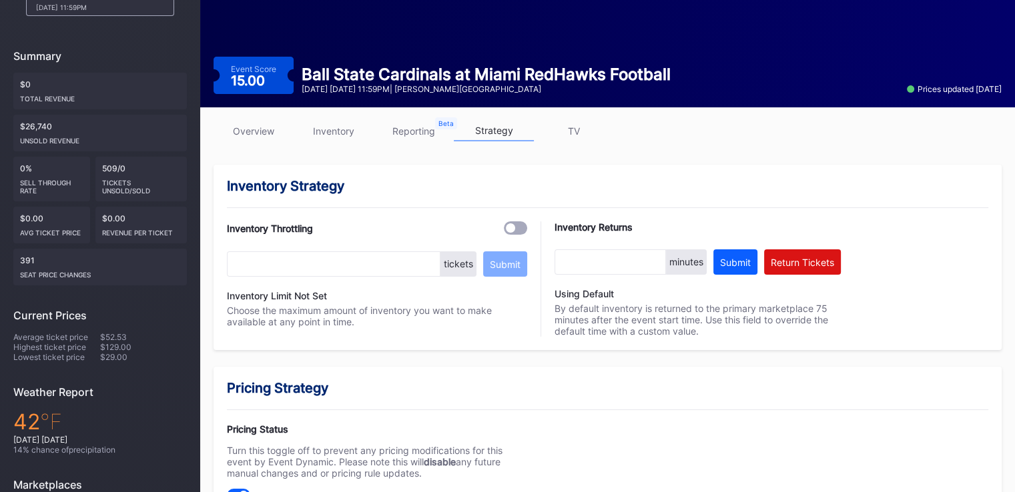
scroll to position [21, 0]
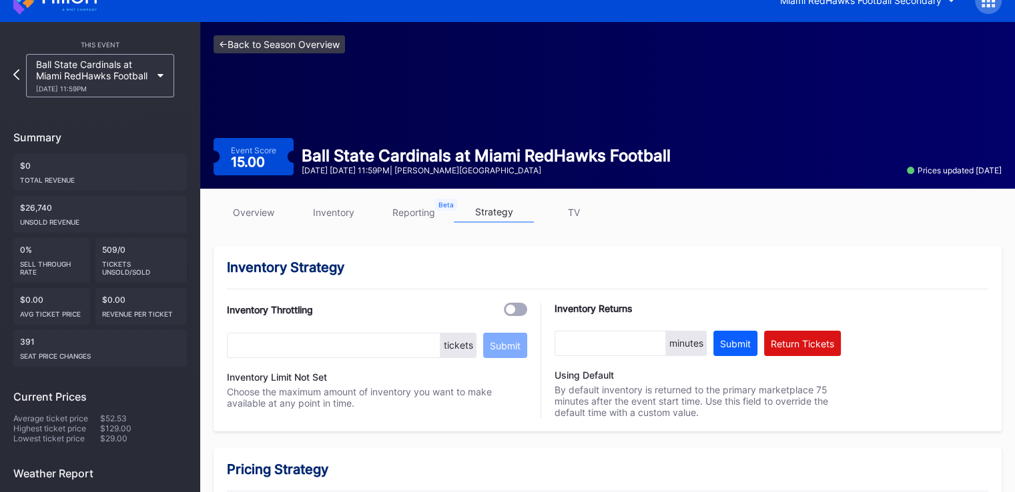
click at [224, 49] on link "<- Back to Season Overview" at bounding box center [279, 44] width 131 height 18
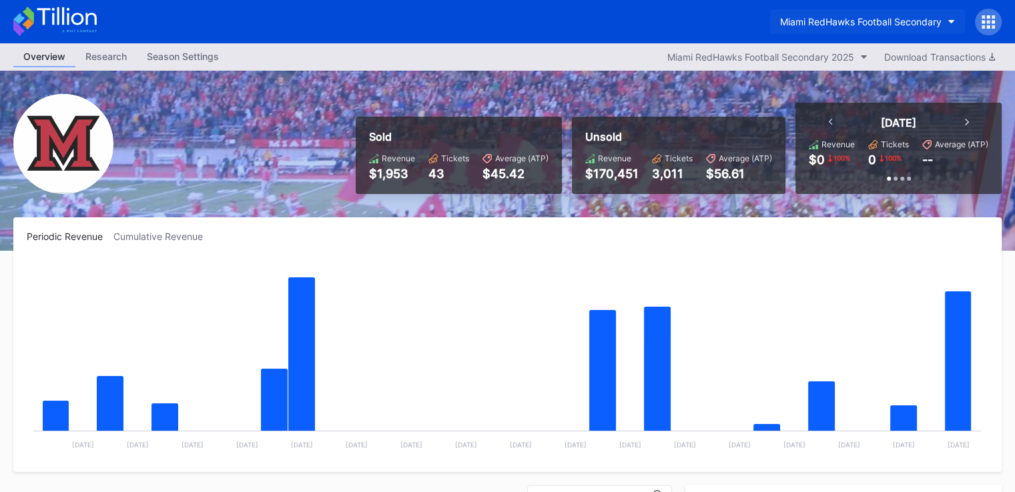
click at [843, 27] on button "Miami RedHawks Football Secondary" at bounding box center [867, 21] width 195 height 25
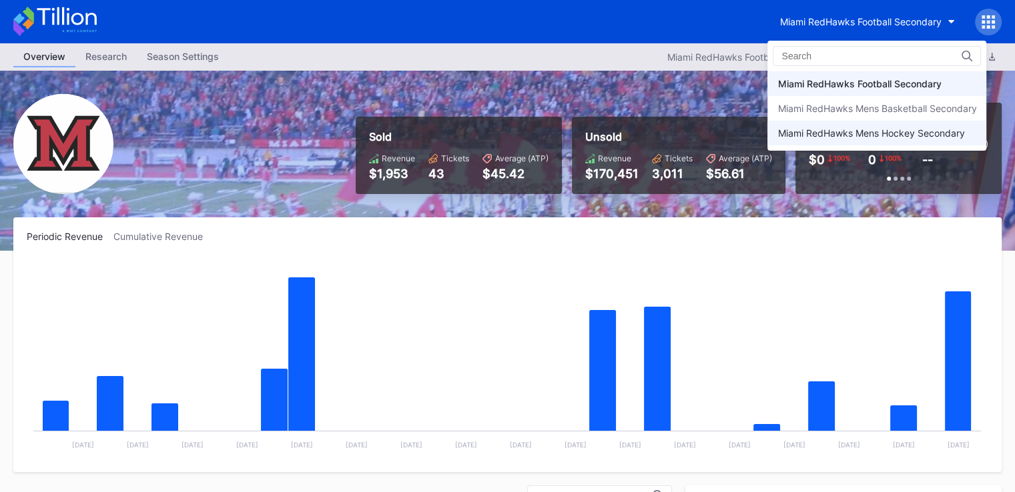
click at [841, 133] on div "Miami RedHawks Mens Hockey Secondary" at bounding box center [870, 132] width 187 height 11
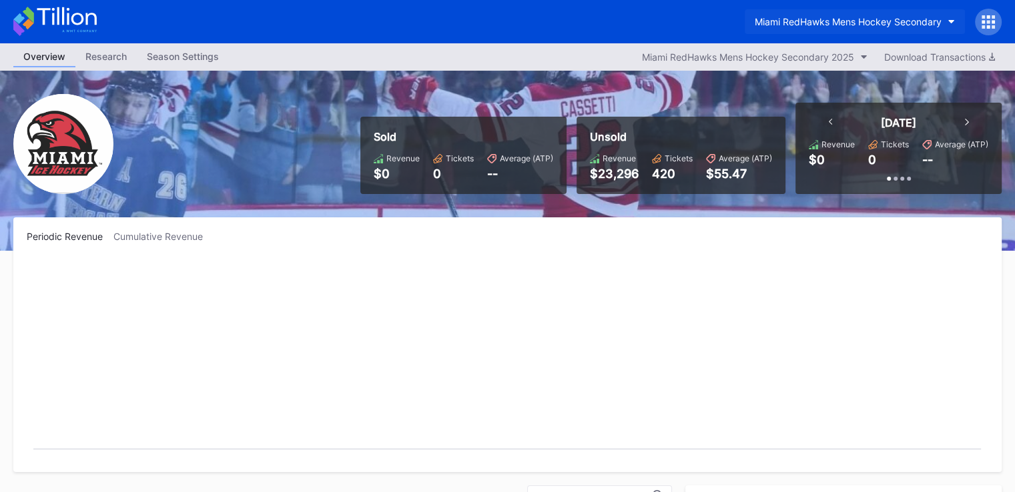
click at [788, 22] on div "Miami RedHawks Mens Hockey Secondary" at bounding box center [848, 21] width 187 height 11
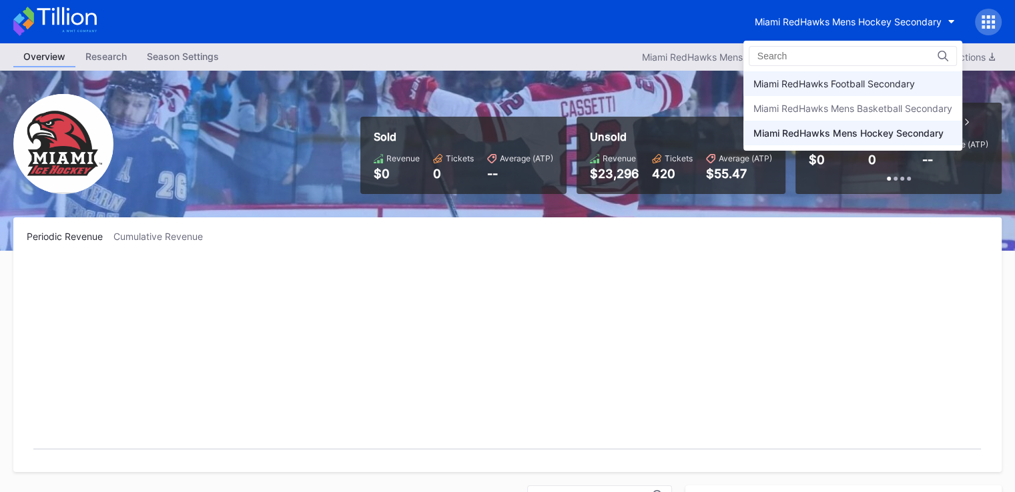
click at [829, 83] on div "Miami RedHawks Football Secondary" at bounding box center [833, 83] width 161 height 11
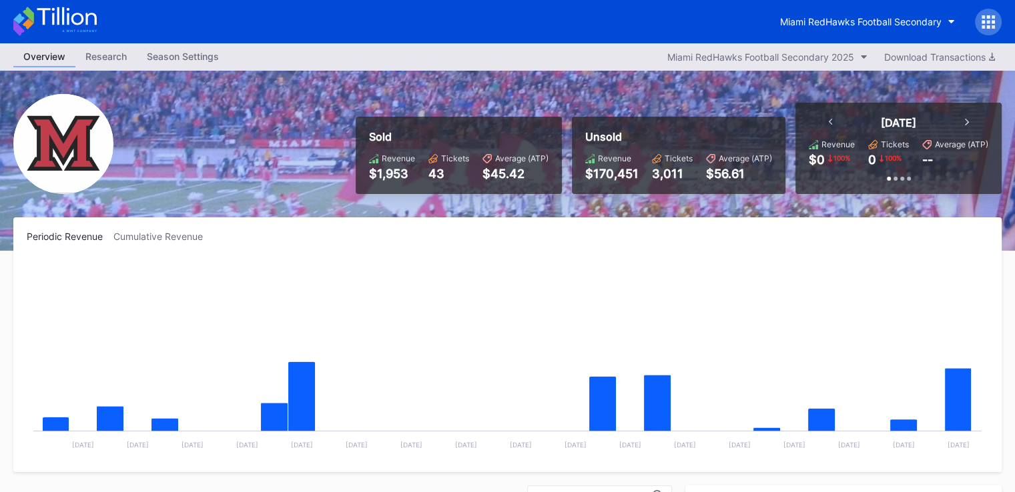
click at [542, 28] on div "Miami RedHawks Football Secondary" at bounding box center [507, 21] width 1015 height 43
